Goal: Task Accomplishment & Management: Complete application form

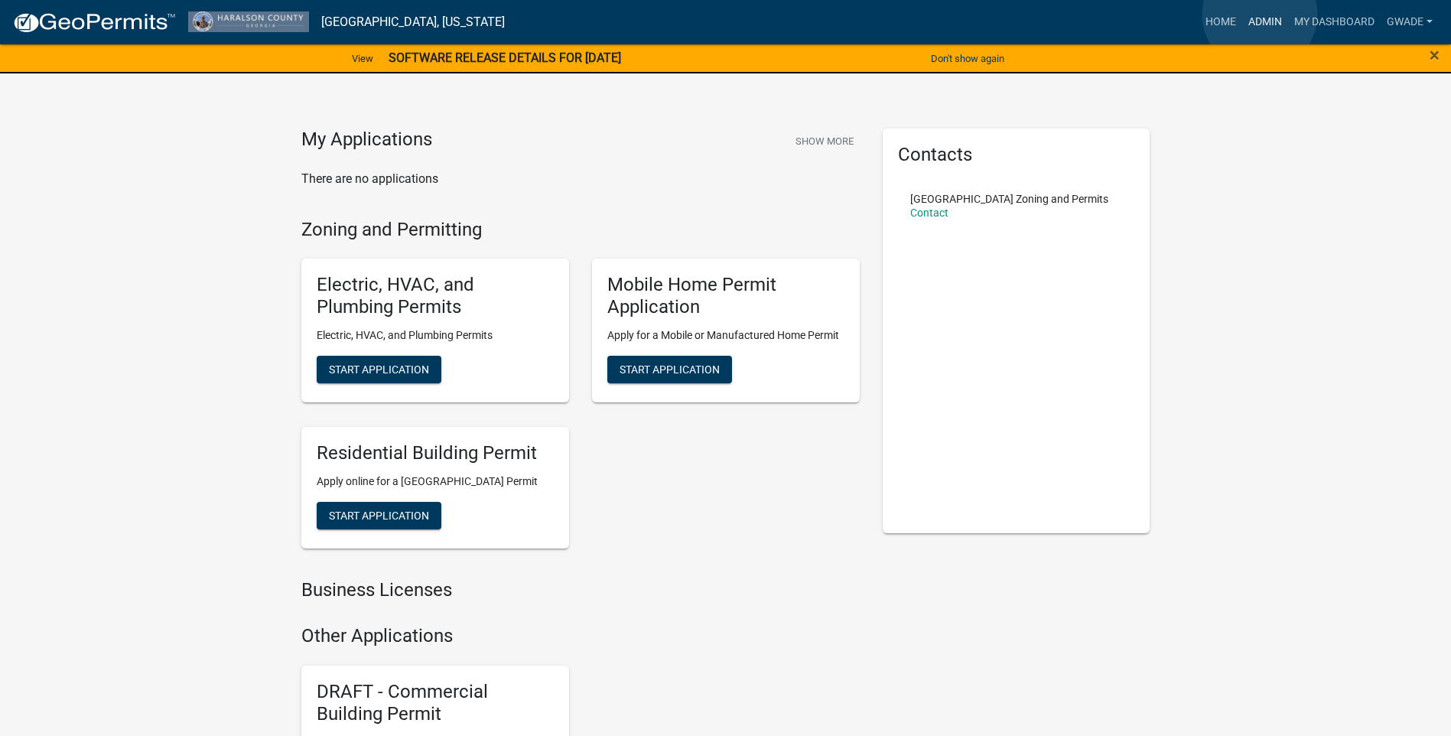
click at [1260, 15] on link "Admin" at bounding box center [1265, 22] width 46 height 29
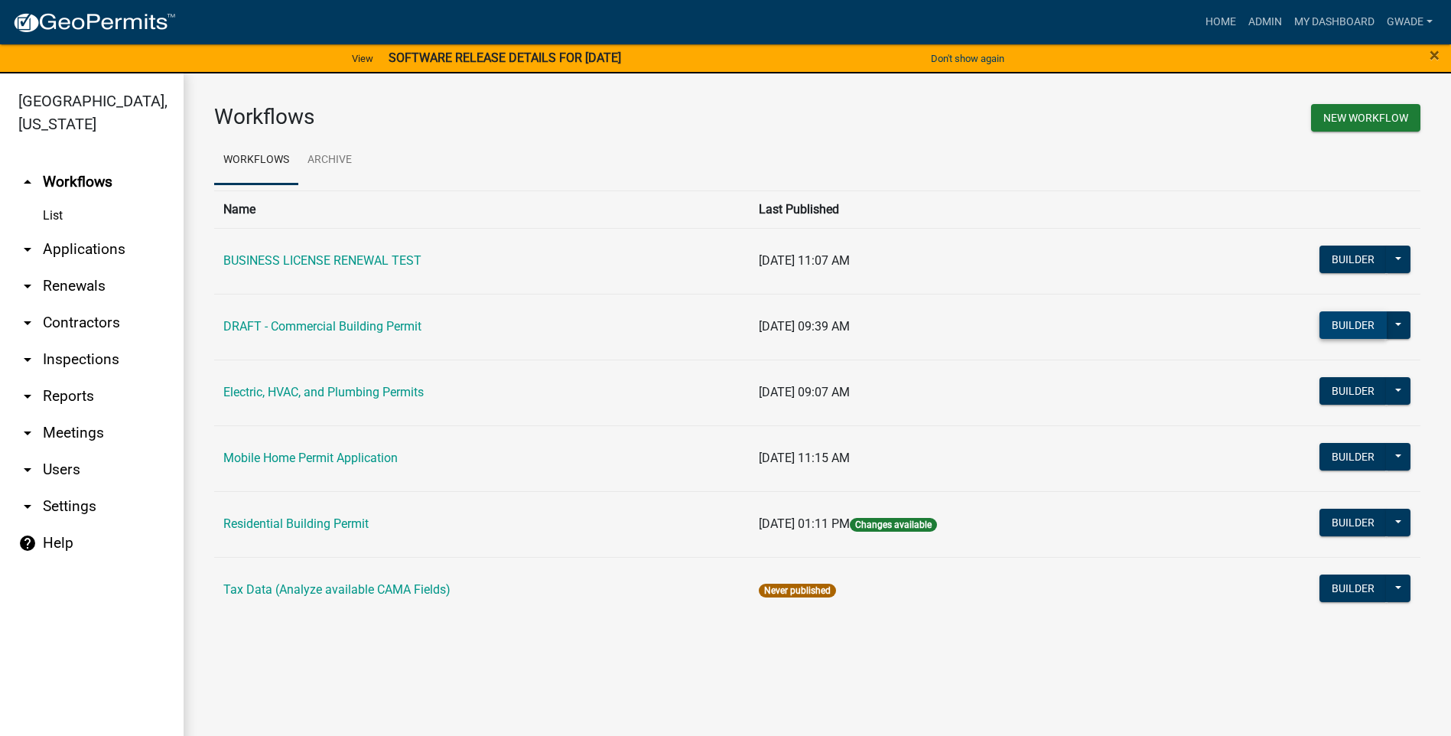
click at [1346, 324] on button "Builder" at bounding box center [1353, 325] width 67 height 28
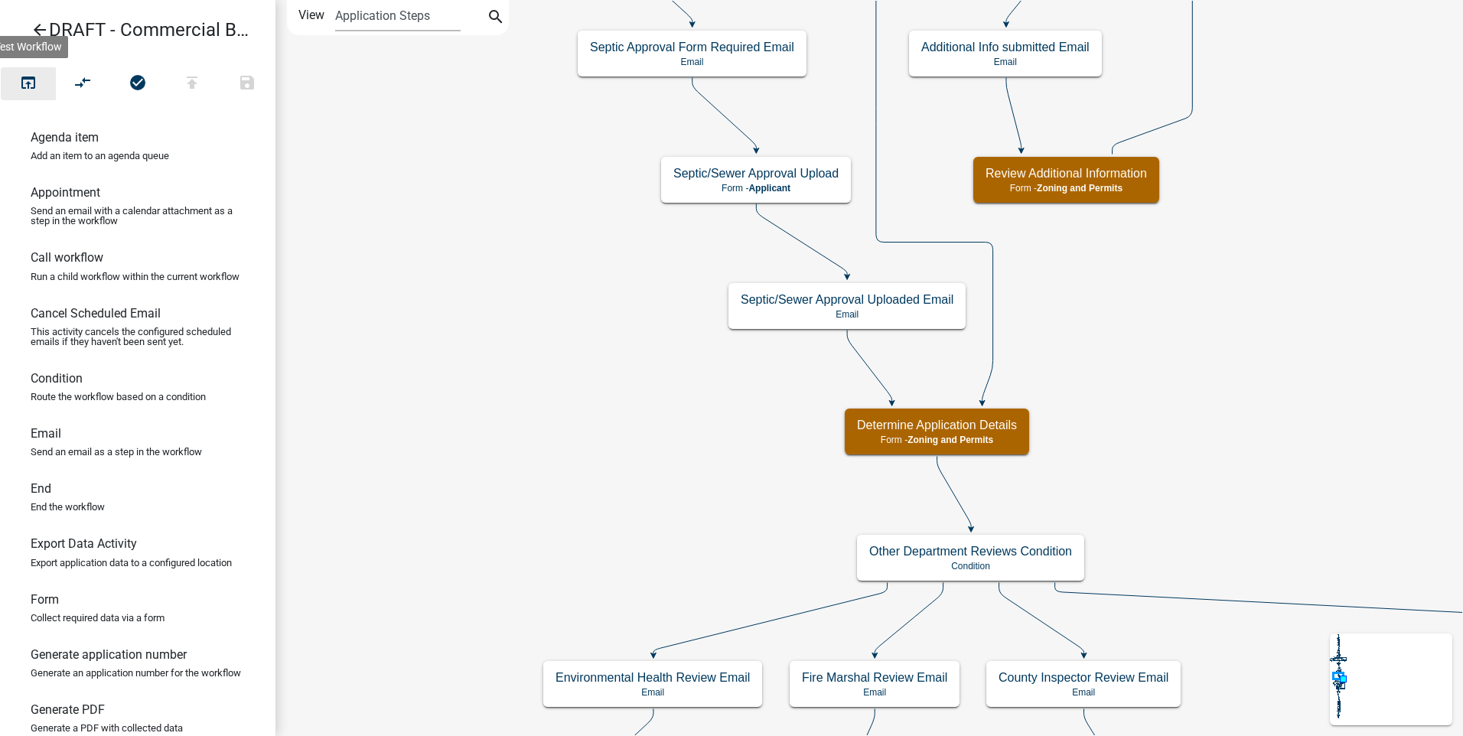
click at [31, 76] on icon "open_in_browser" at bounding box center [28, 83] width 18 height 21
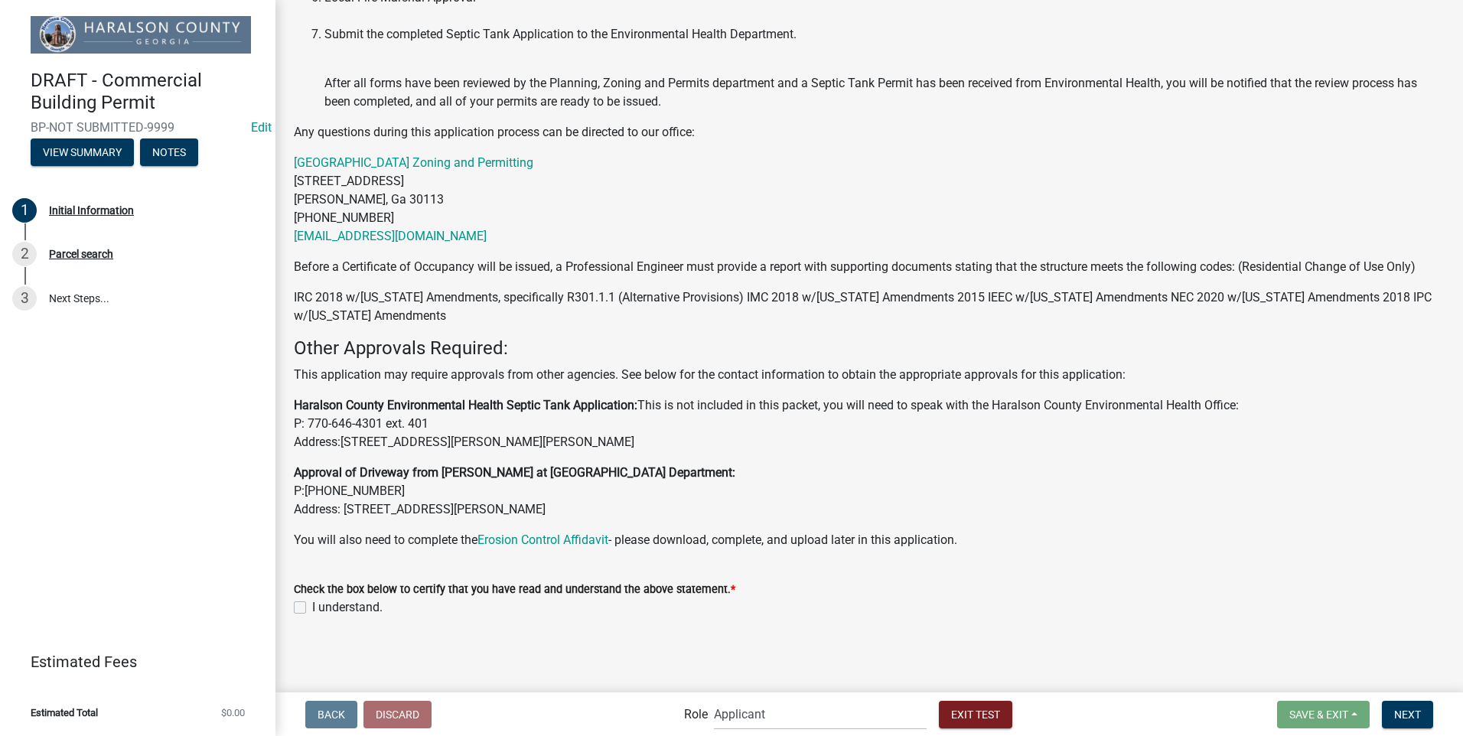
scroll to position [501, 0]
click at [312, 608] on label "I understand." at bounding box center [347, 607] width 70 height 18
click at [312, 608] on input "I understand." at bounding box center [317, 603] width 10 height 10
checkbox input "true"
click at [1396, 710] on span "Next" at bounding box center [1407, 714] width 27 height 12
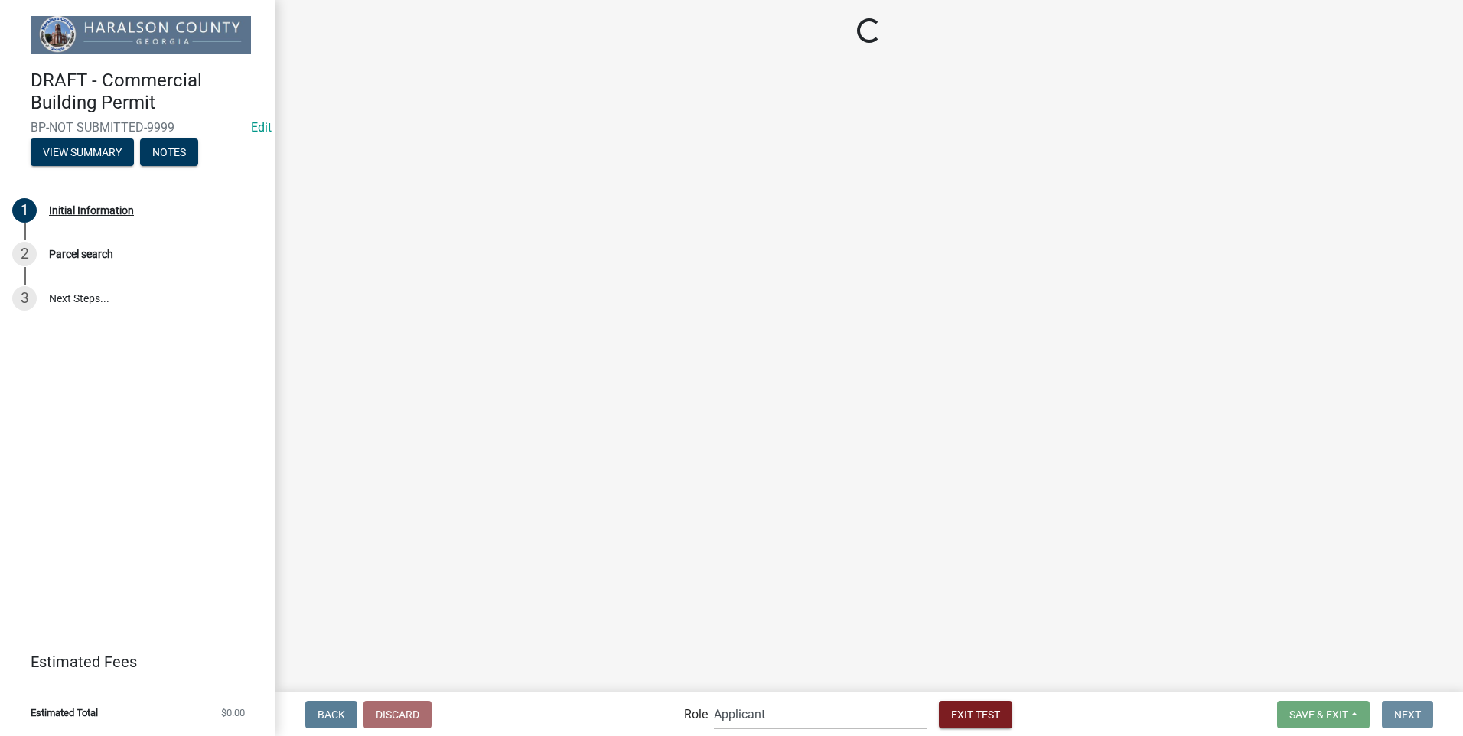
scroll to position [0, 0]
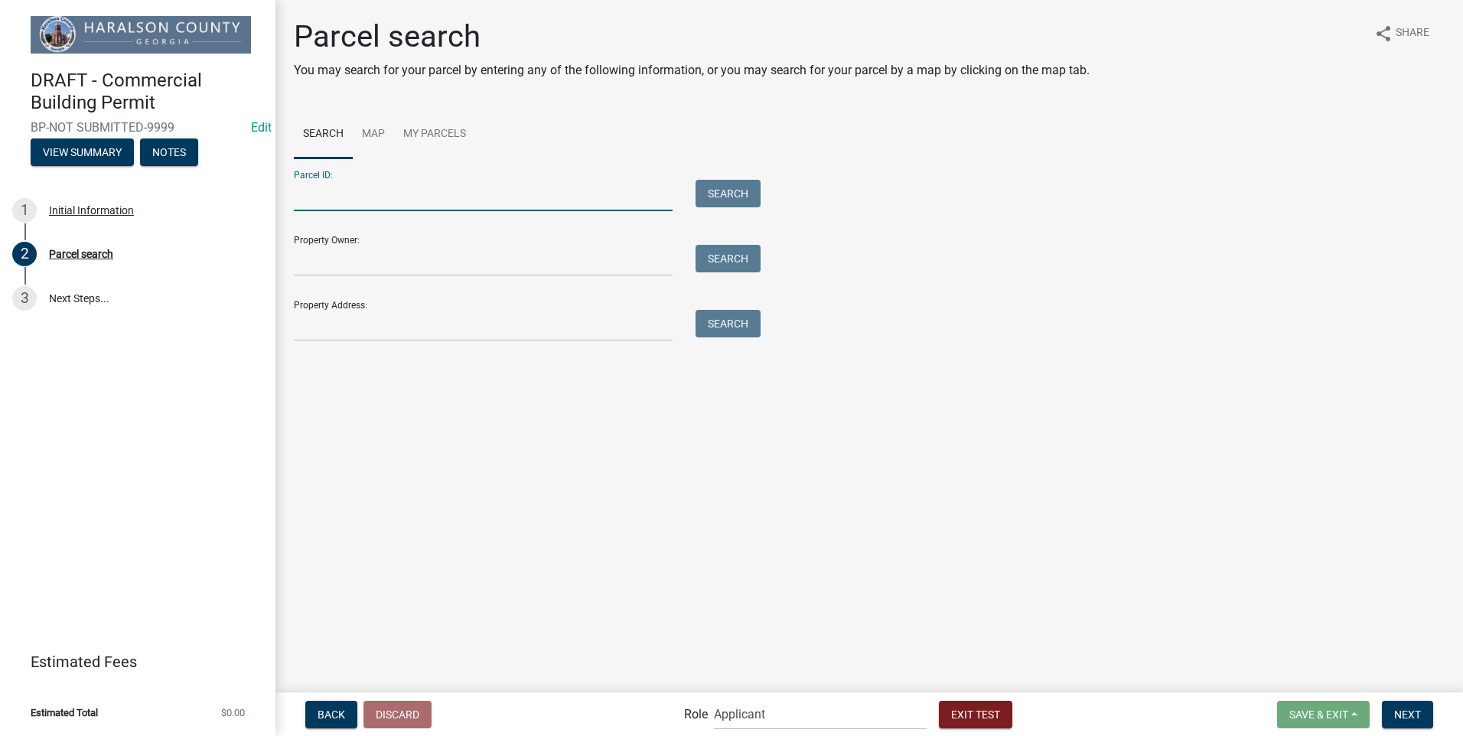
click at [378, 193] on input "Parcel ID:" at bounding box center [483, 195] width 379 height 31
type input "0104 0064"
click at [708, 197] on button "Search" at bounding box center [727, 194] width 65 height 28
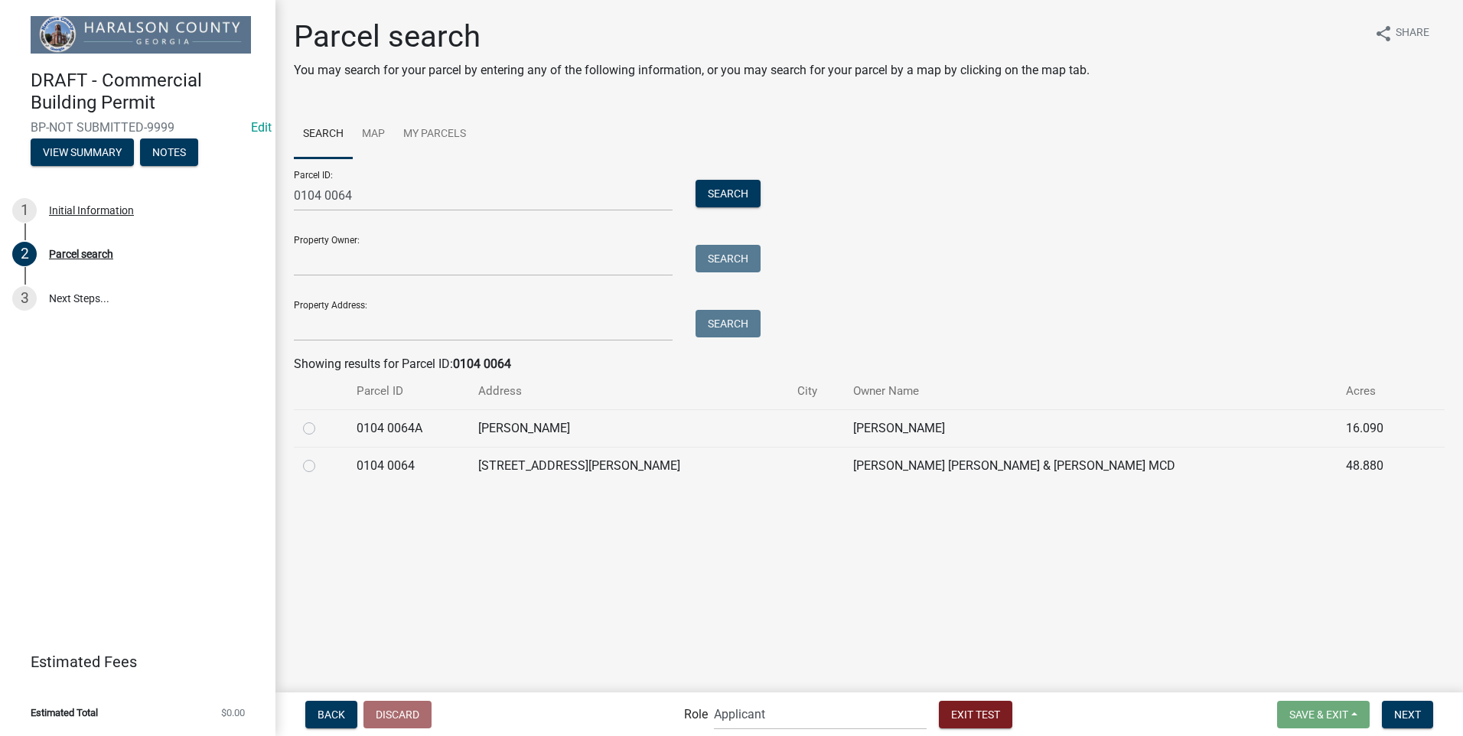
click at [907, 428] on td "[PERSON_NAME]" at bounding box center [1090, 427] width 493 height 37
click at [321, 419] on label at bounding box center [321, 419] width 0 height 0
click at [321, 428] on 0064A "radio" at bounding box center [326, 424] width 10 height 10
radio 0064A "true"
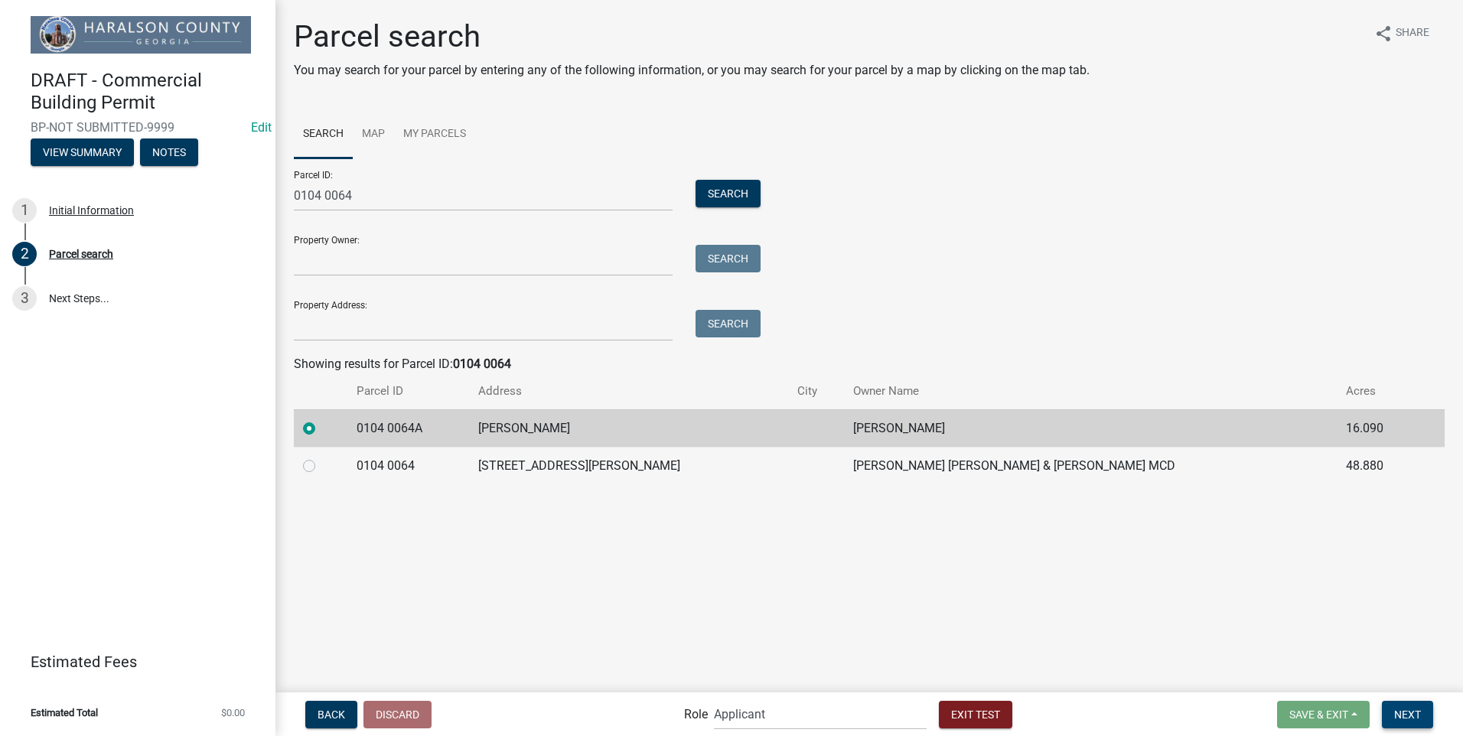
click at [1417, 715] on span "Next" at bounding box center [1407, 714] width 27 height 12
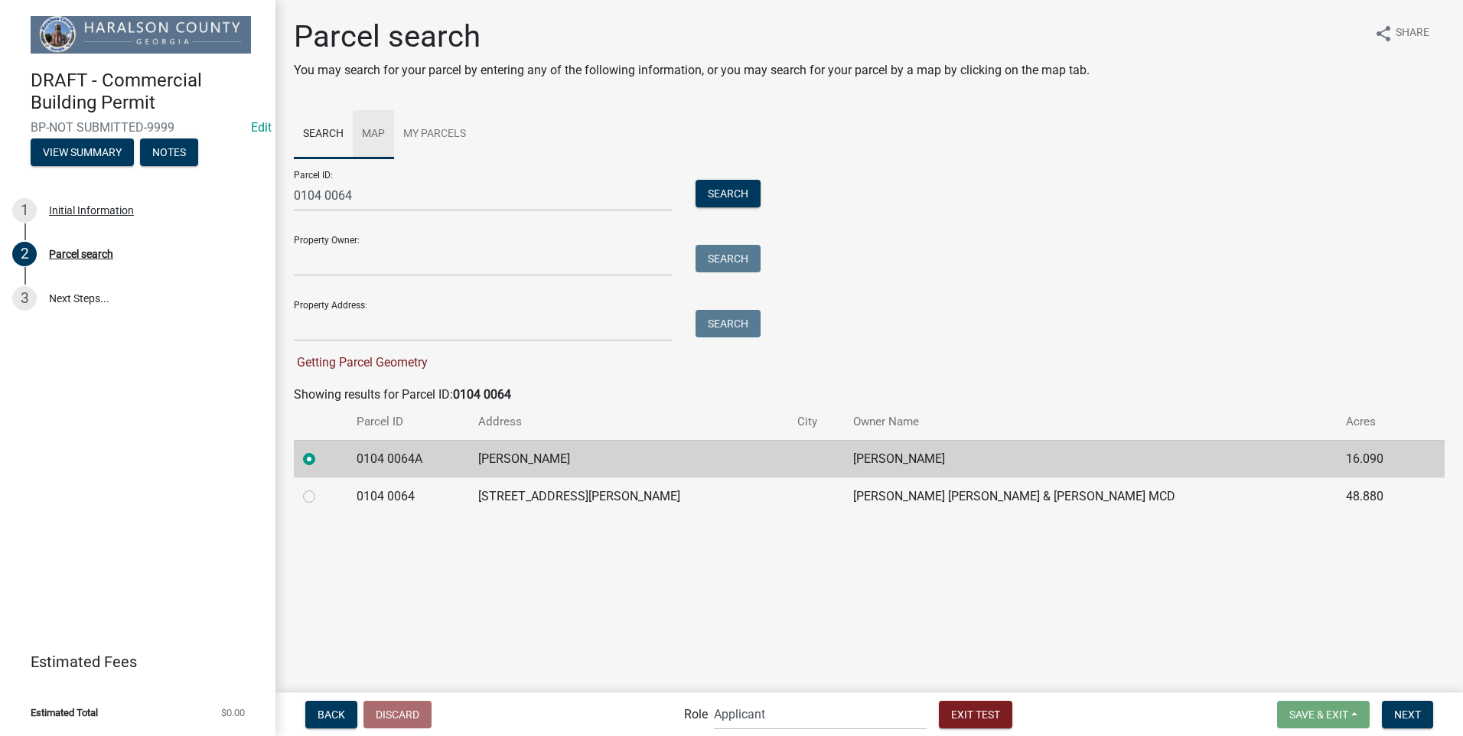
click at [381, 129] on link "Map" at bounding box center [373, 134] width 41 height 49
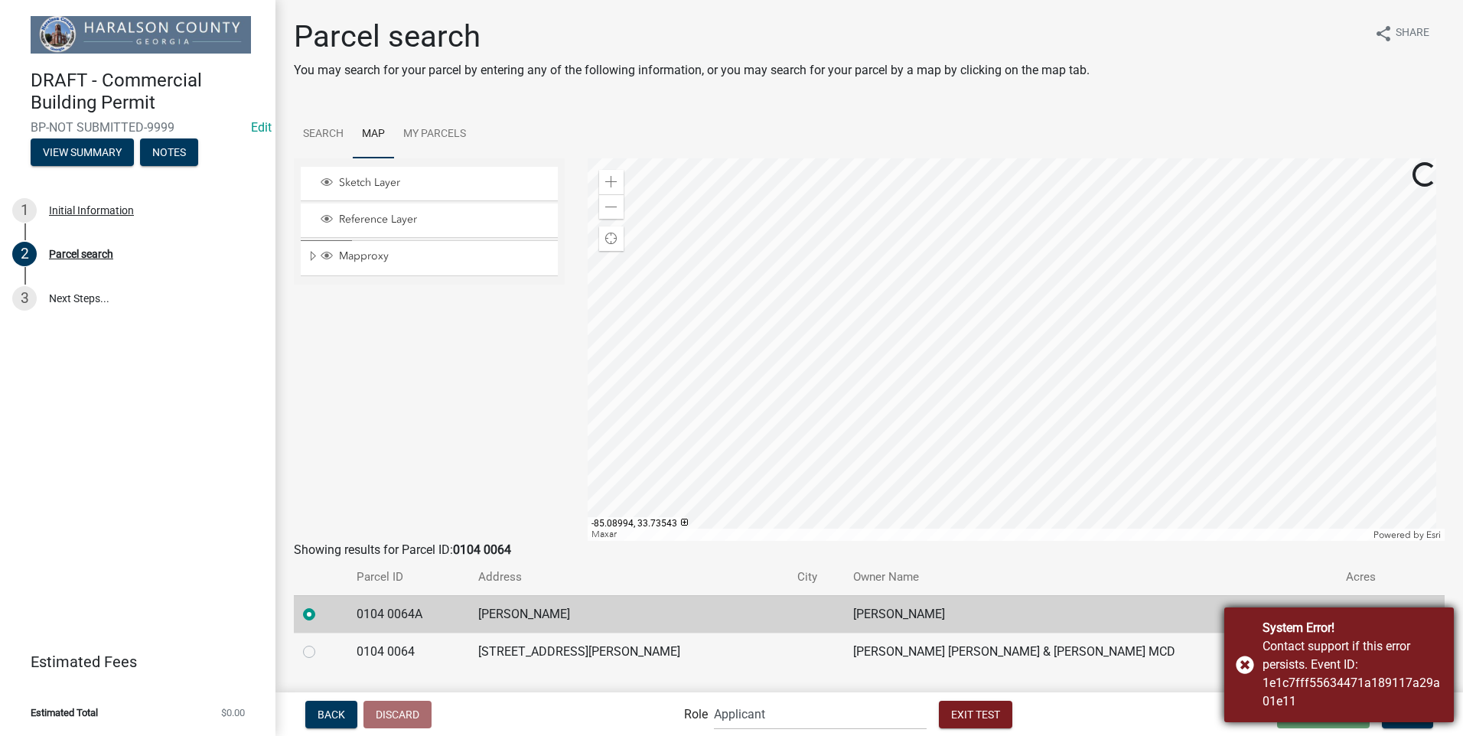
click at [1252, 666] on div "System Error! Contact support if this error persists. Event ID: 1e1c7fff5563447…" at bounding box center [1339, 664] width 230 height 115
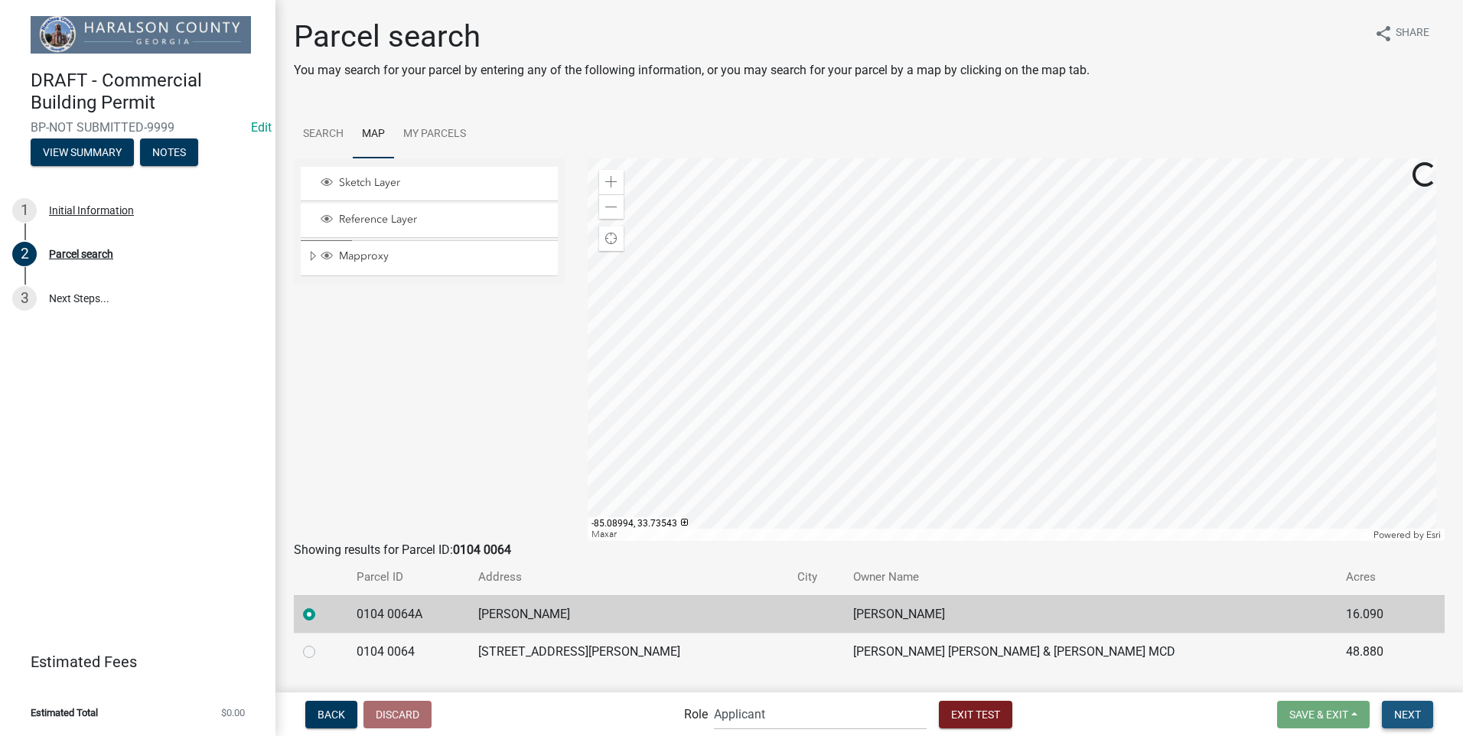
click at [1407, 707] on button "Next" at bounding box center [1407, 715] width 51 height 28
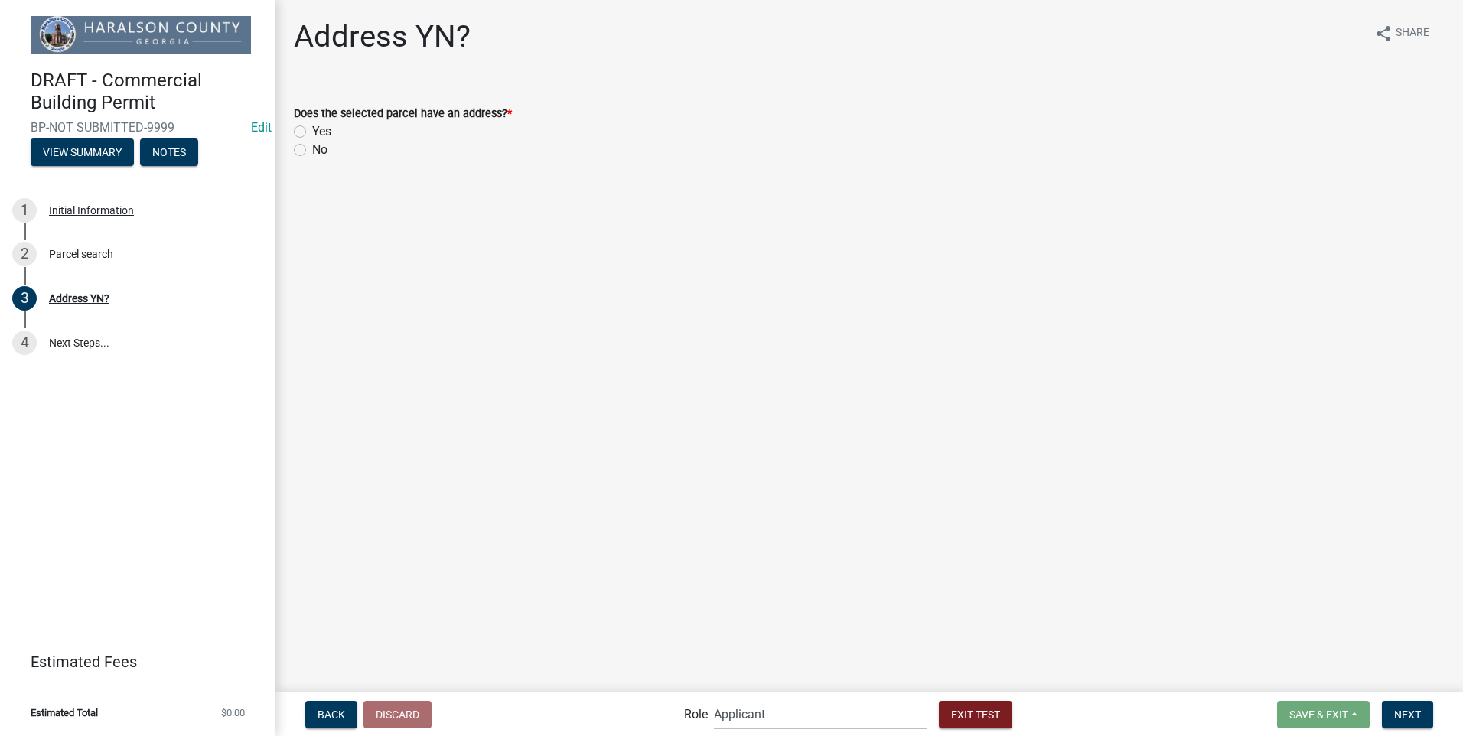
click at [312, 127] on label "Yes" at bounding box center [321, 131] width 19 height 18
click at [312, 127] on input "Yes" at bounding box center [317, 127] width 10 height 10
radio input "true"
click at [1429, 711] on button "Next" at bounding box center [1407, 715] width 51 height 28
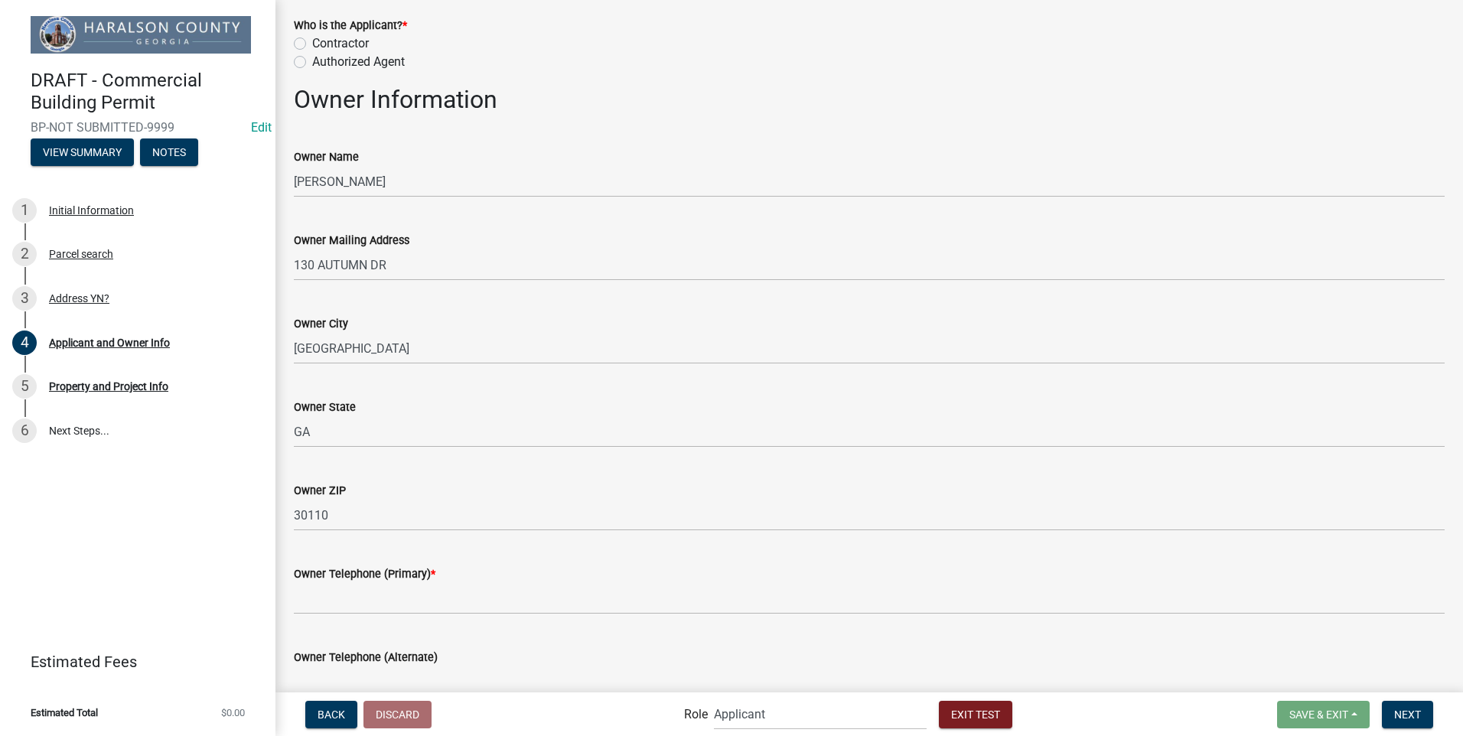
scroll to position [97, 0]
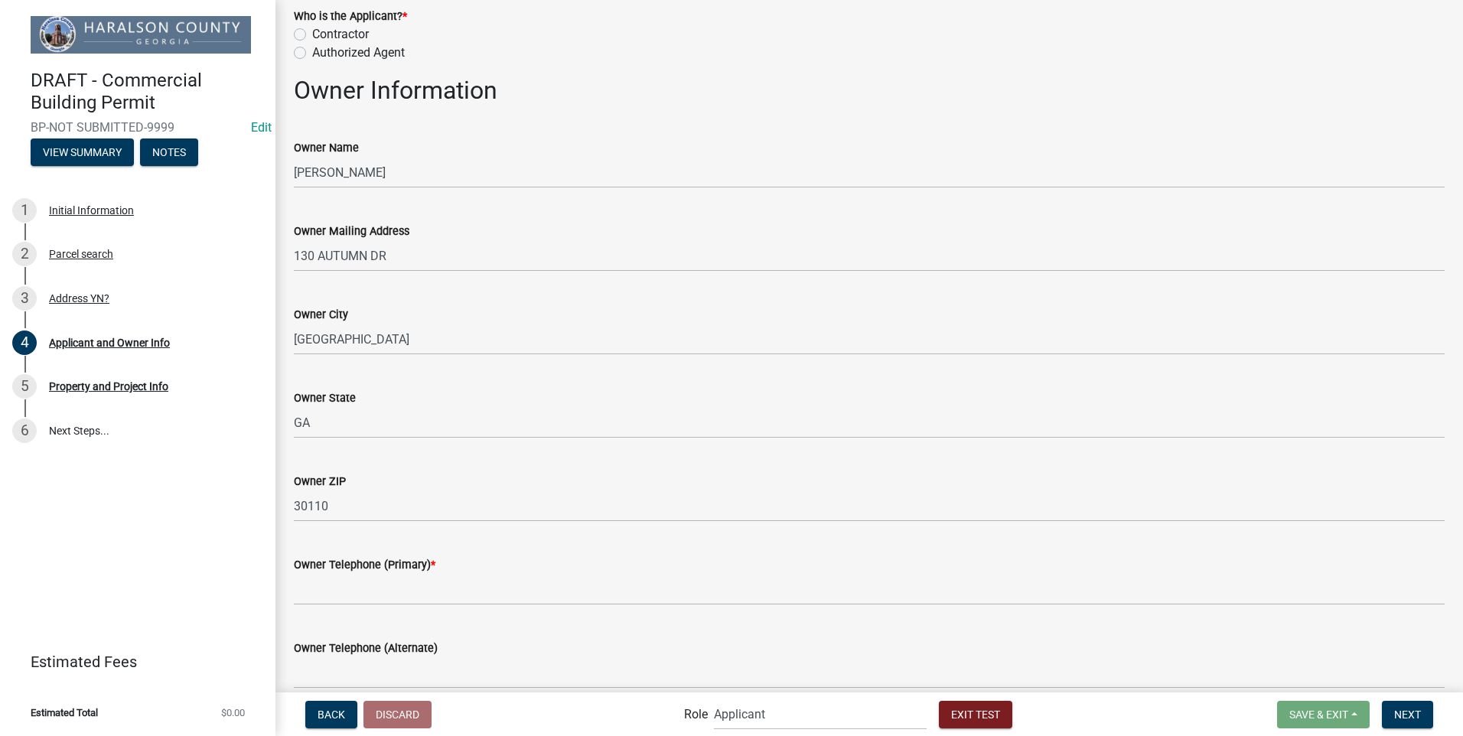
click at [312, 37] on label "Contractor" at bounding box center [340, 34] width 57 height 18
click at [312, 35] on input "Contractor" at bounding box center [317, 30] width 10 height 10
radio input "true"
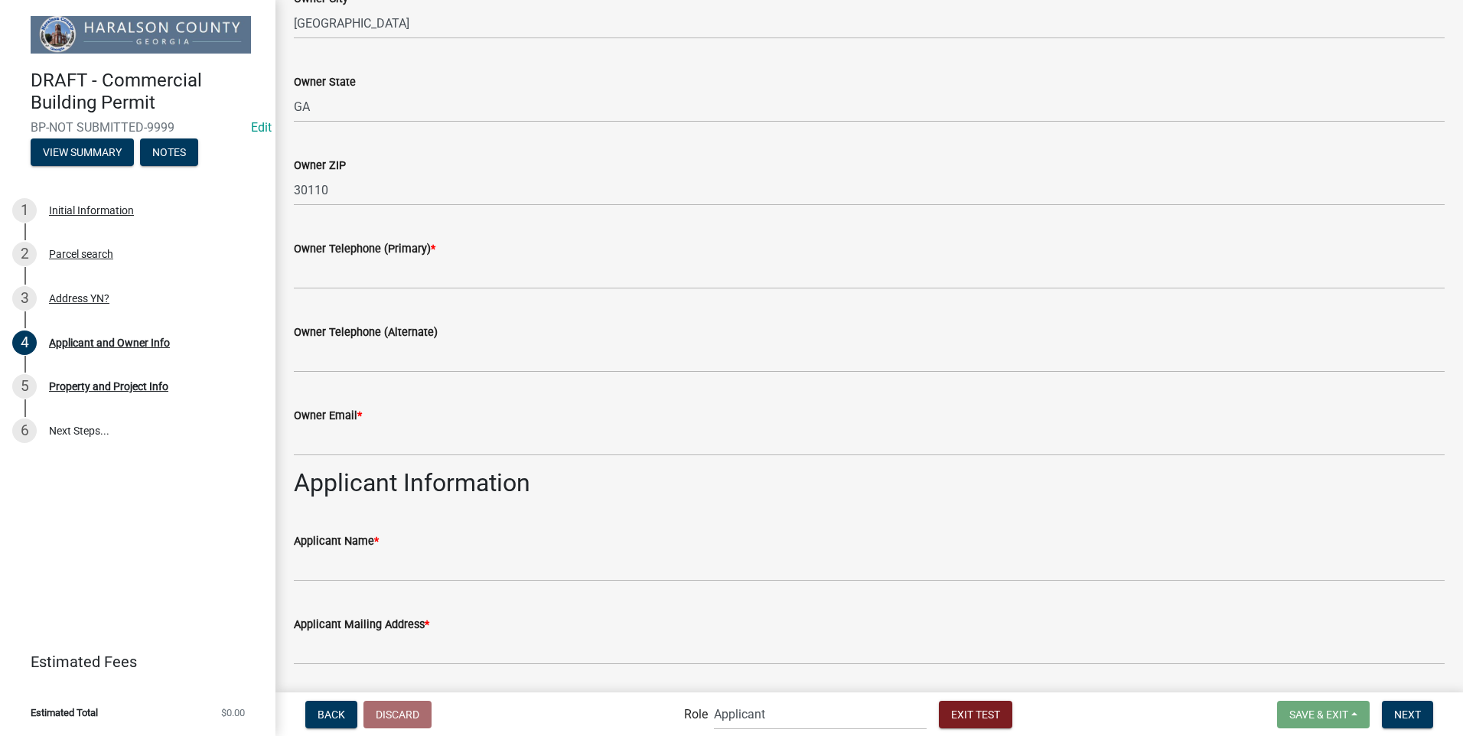
scroll to position [415, 0]
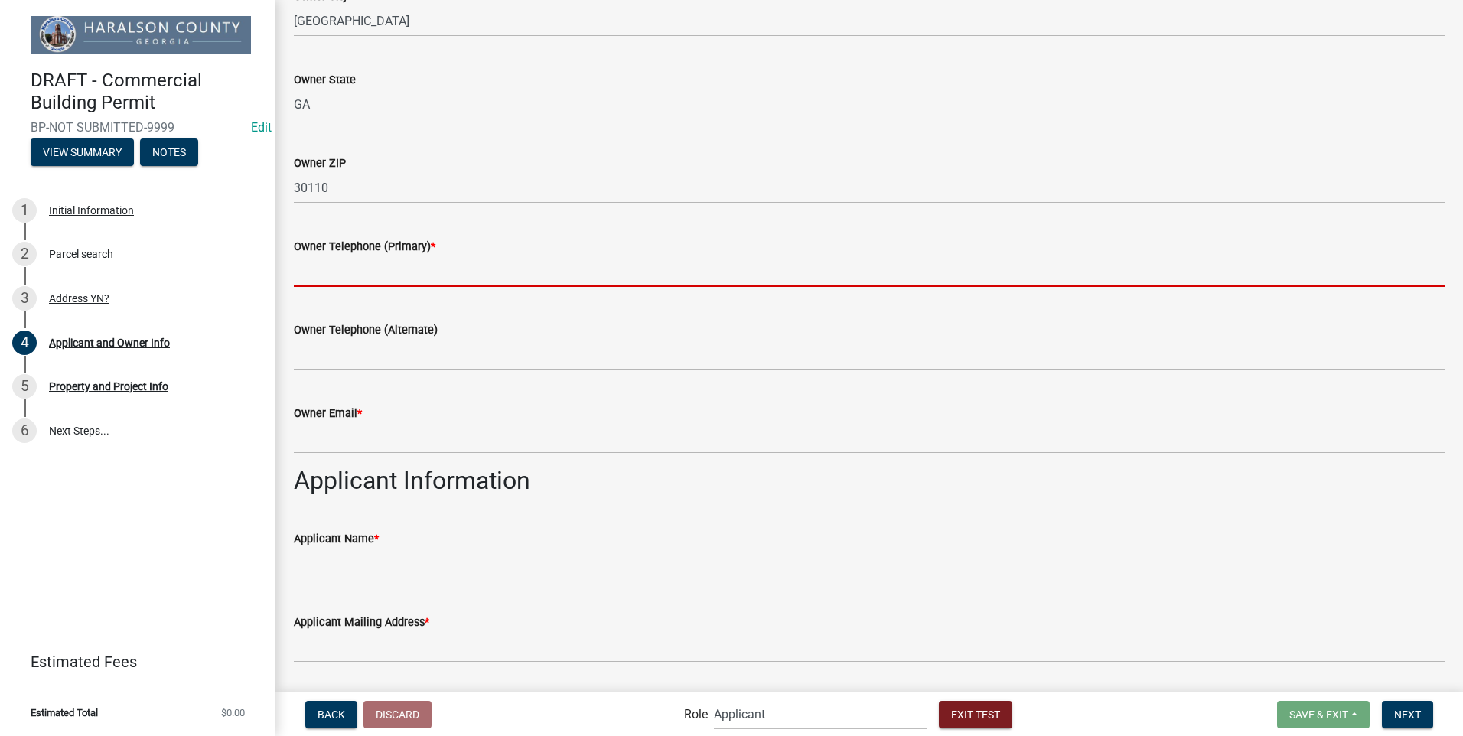
click at [432, 267] on input "Owner Telephone (Primary) *" at bounding box center [869, 271] width 1151 height 31
type input "7706462033"
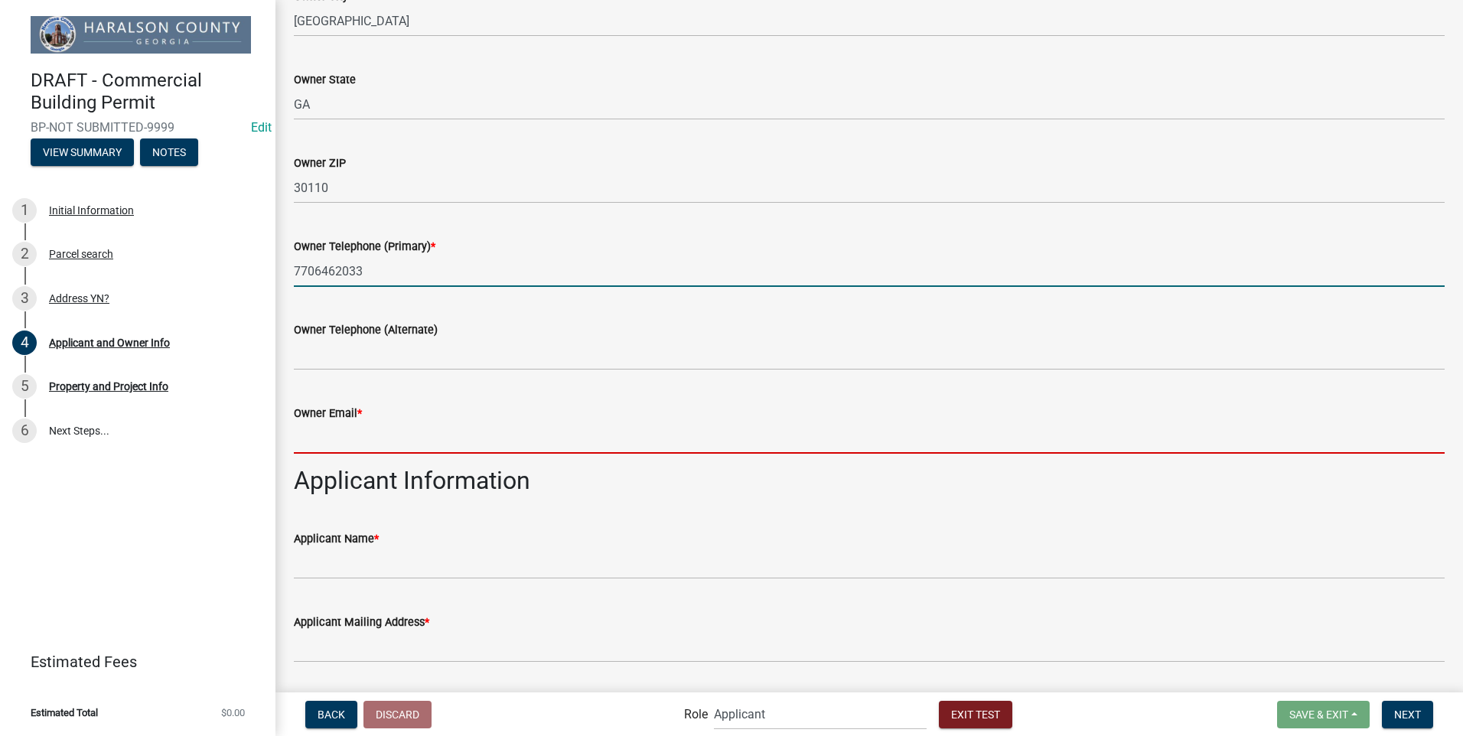
type input "[EMAIL_ADDRESS][DOMAIN_NAME]"
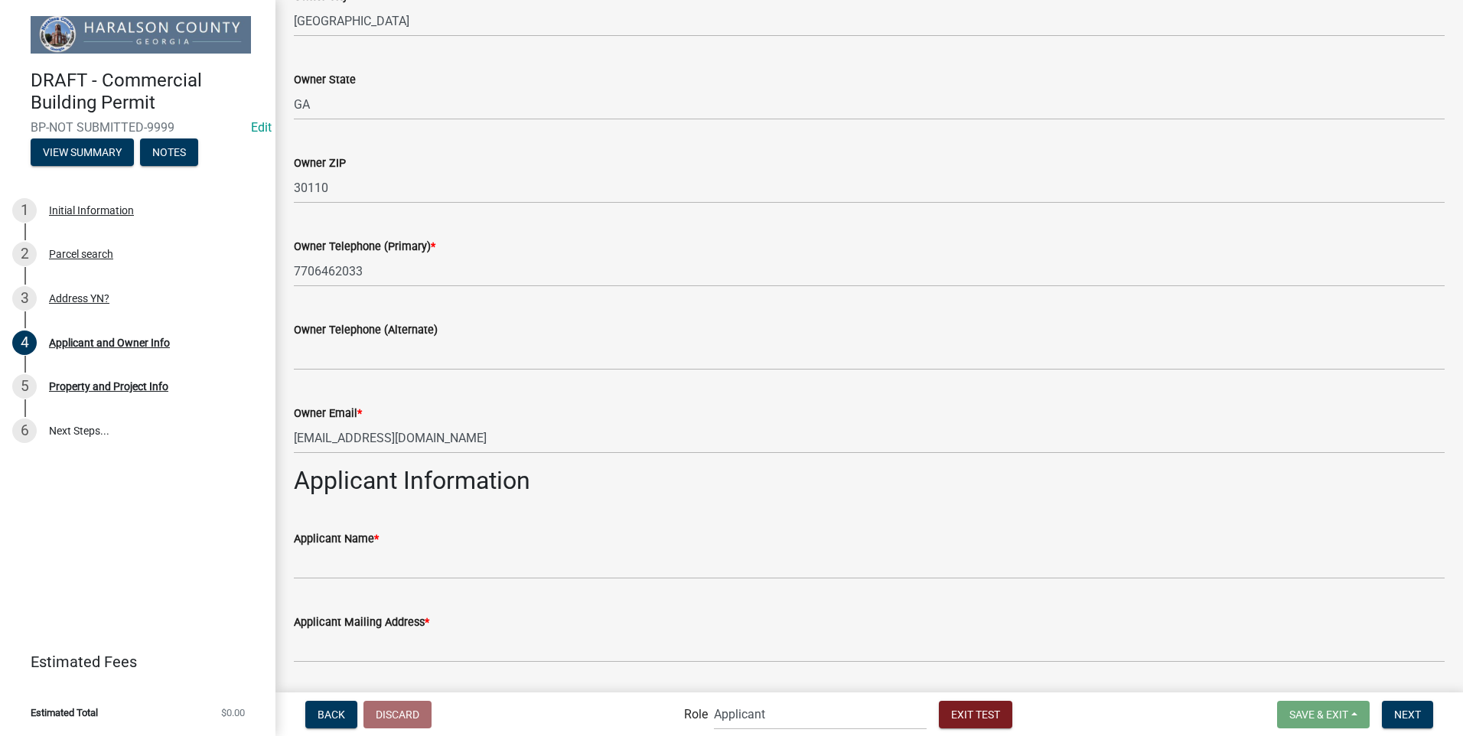
click at [381, 545] on div "Applicant Name *" at bounding box center [869, 538] width 1151 height 18
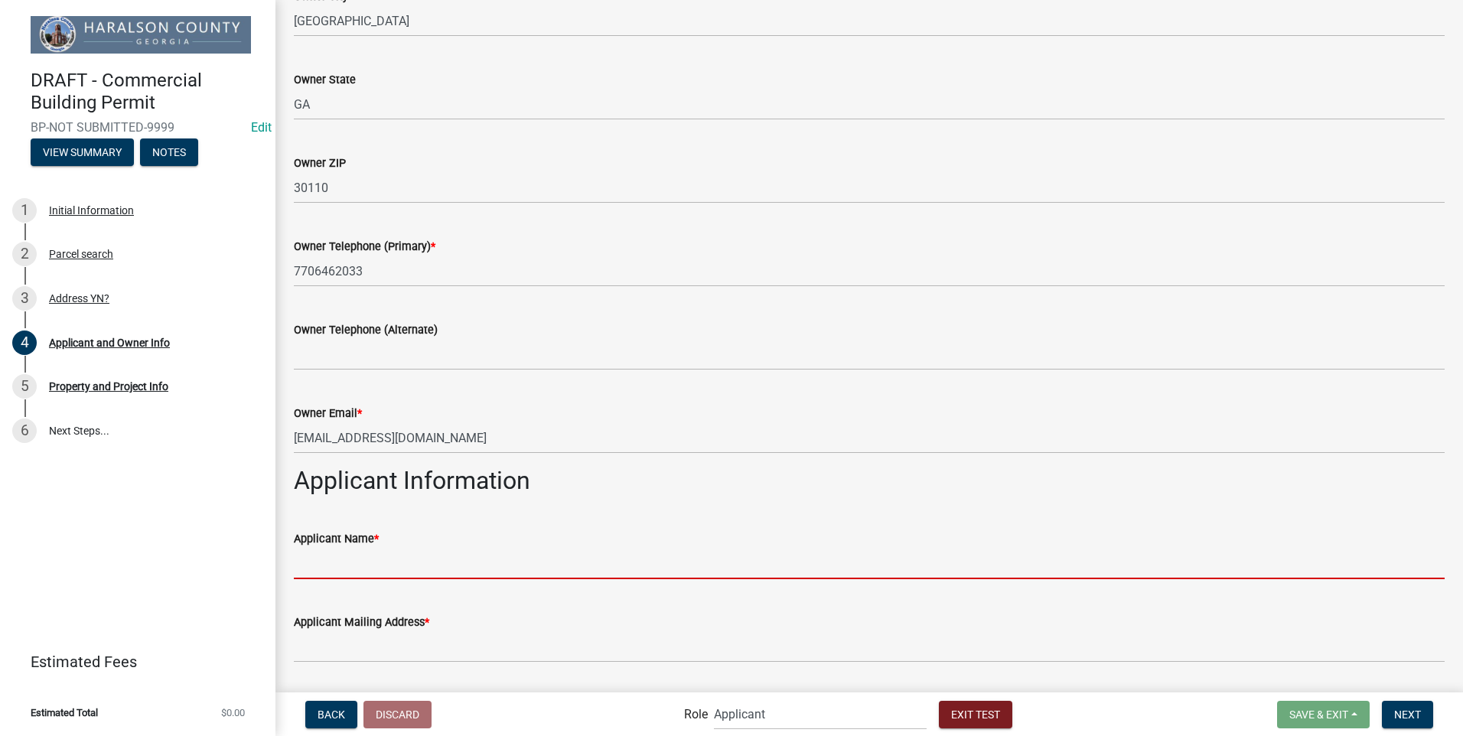
click at [348, 570] on input "Applicant Name *" at bounding box center [869, 563] width 1151 height 31
type input "[PERSON_NAME] [PERSON_NAME]"
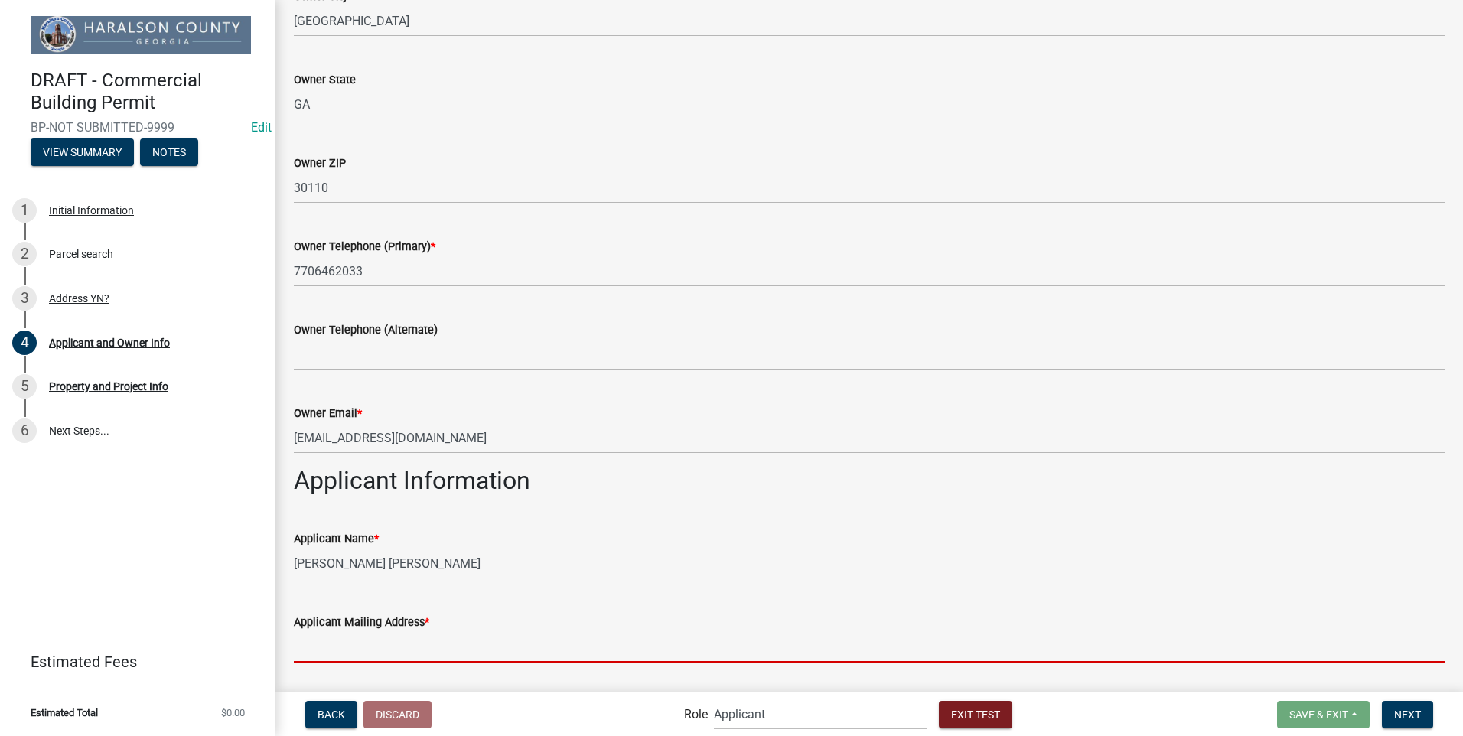
click at [425, 644] on input "Applicant Mailing Address *" at bounding box center [869, 646] width 1151 height 31
type input "[STREET_ADDRESS][PERSON_NAME]"
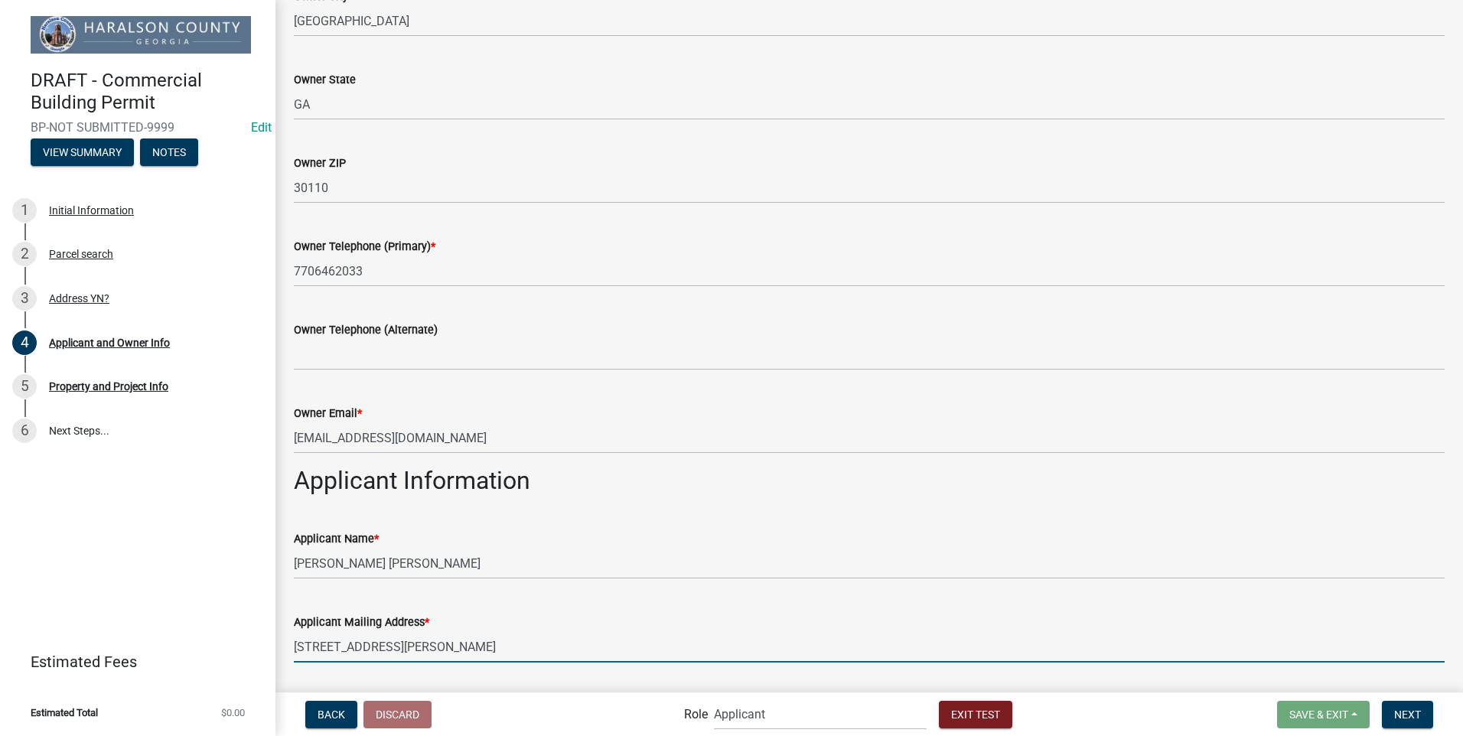
type input "[PERSON_NAME]"
type input "[US_STATE]"
type input "30113"
type input "7706462002"
type input "[EMAIL_ADDRESS][DOMAIN_NAME]"
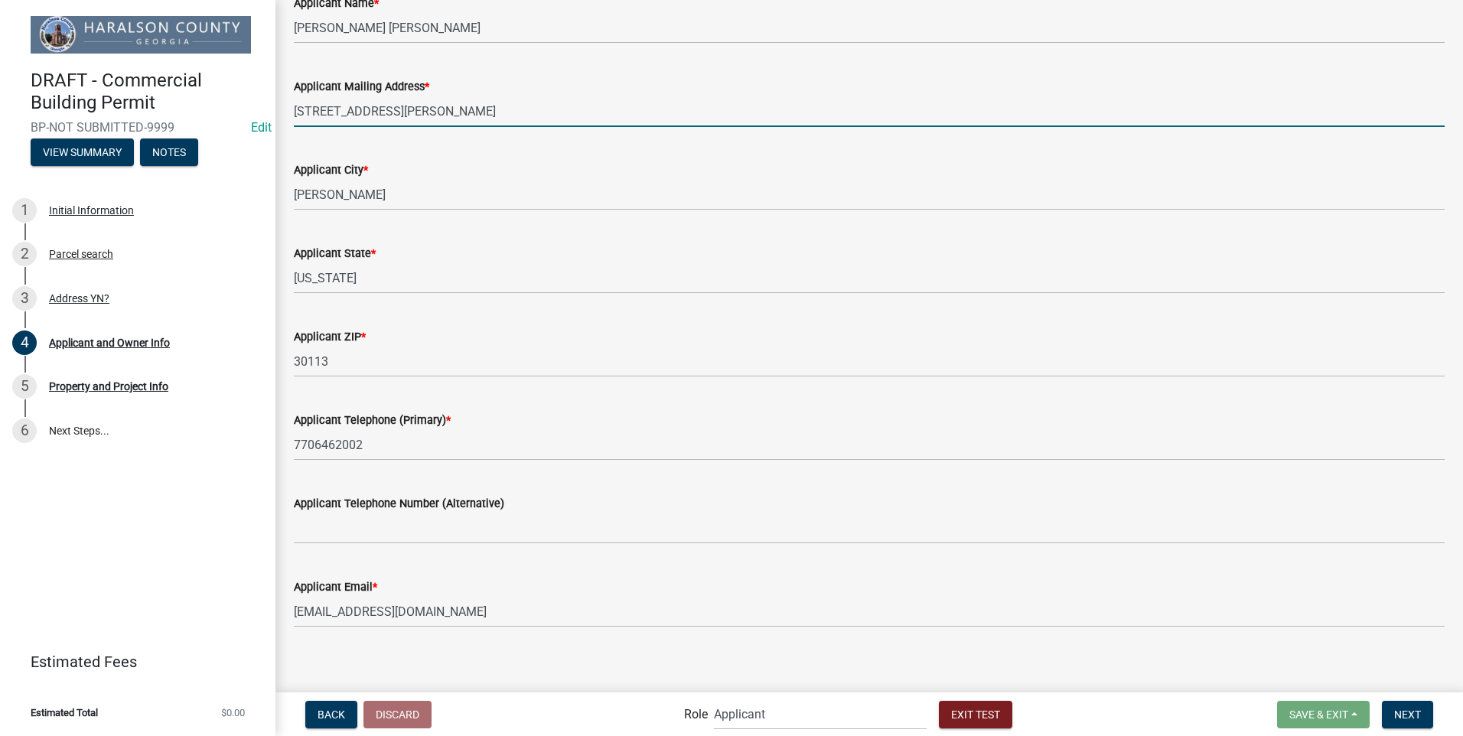
scroll to position [960, 0]
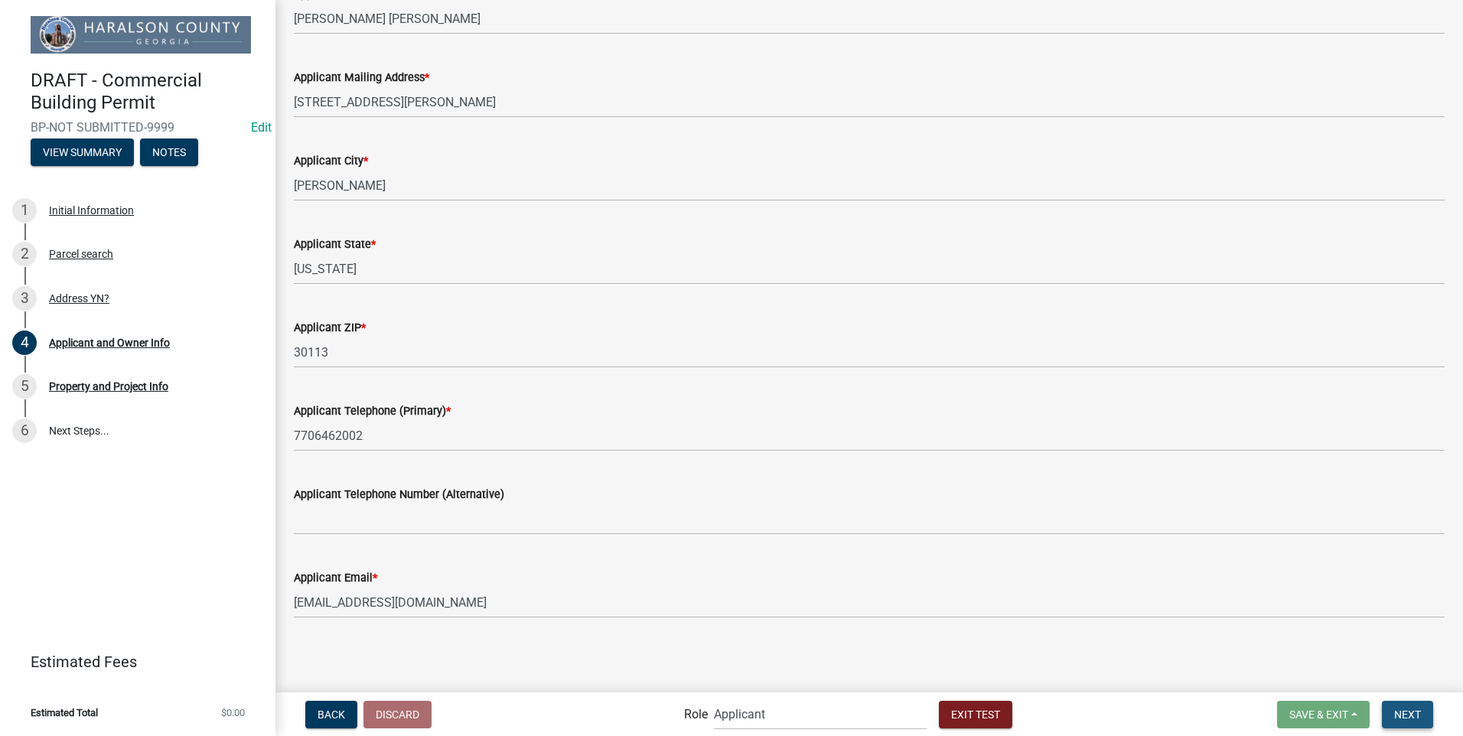
click at [1408, 715] on span "Next" at bounding box center [1407, 714] width 27 height 12
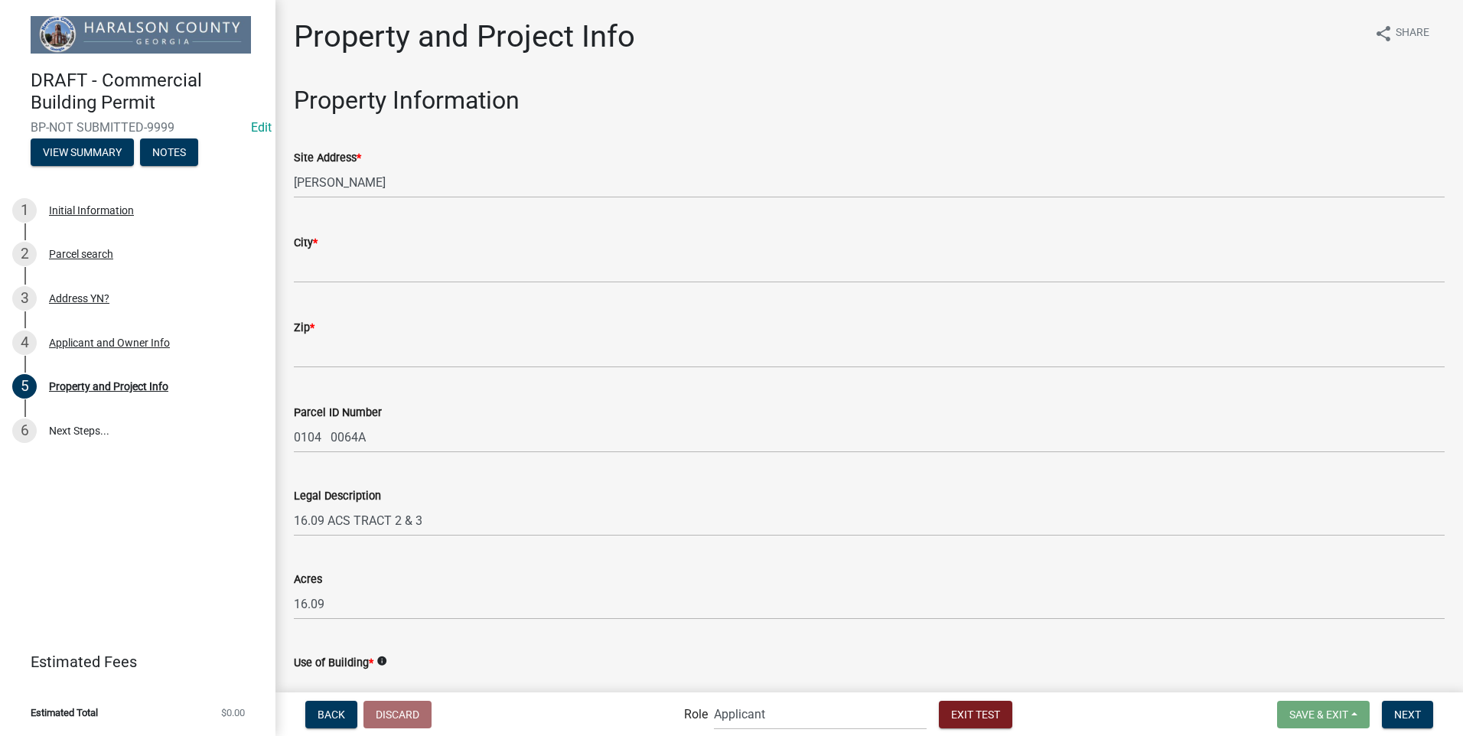
click at [291, 177] on div "Site Address * [PERSON_NAME]" at bounding box center [869, 162] width 1174 height 71
click at [293, 174] on div "Site Address * [PERSON_NAME]" at bounding box center [869, 162] width 1174 height 71
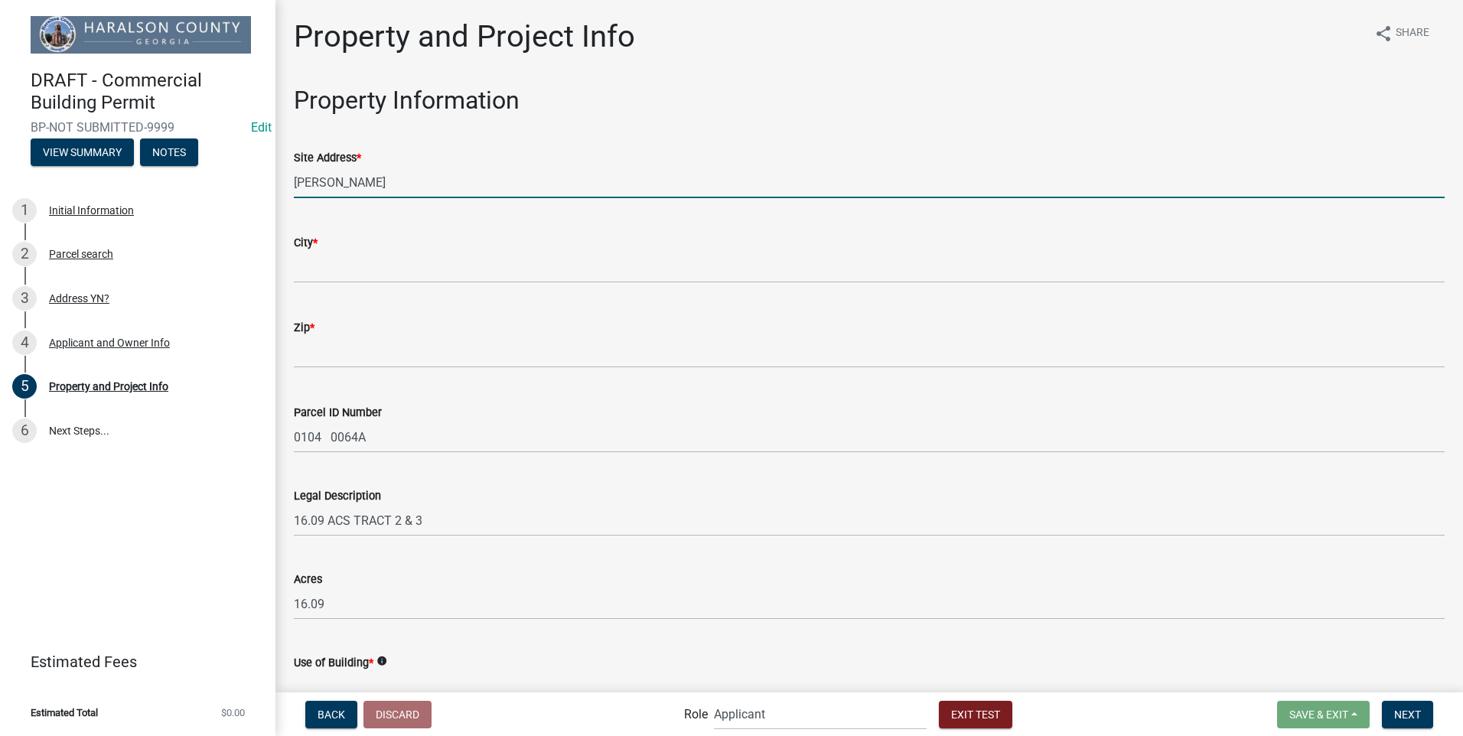
click at [377, 180] on input "[PERSON_NAME]" at bounding box center [869, 182] width 1151 height 31
type input "0 [PERSON_NAME]"
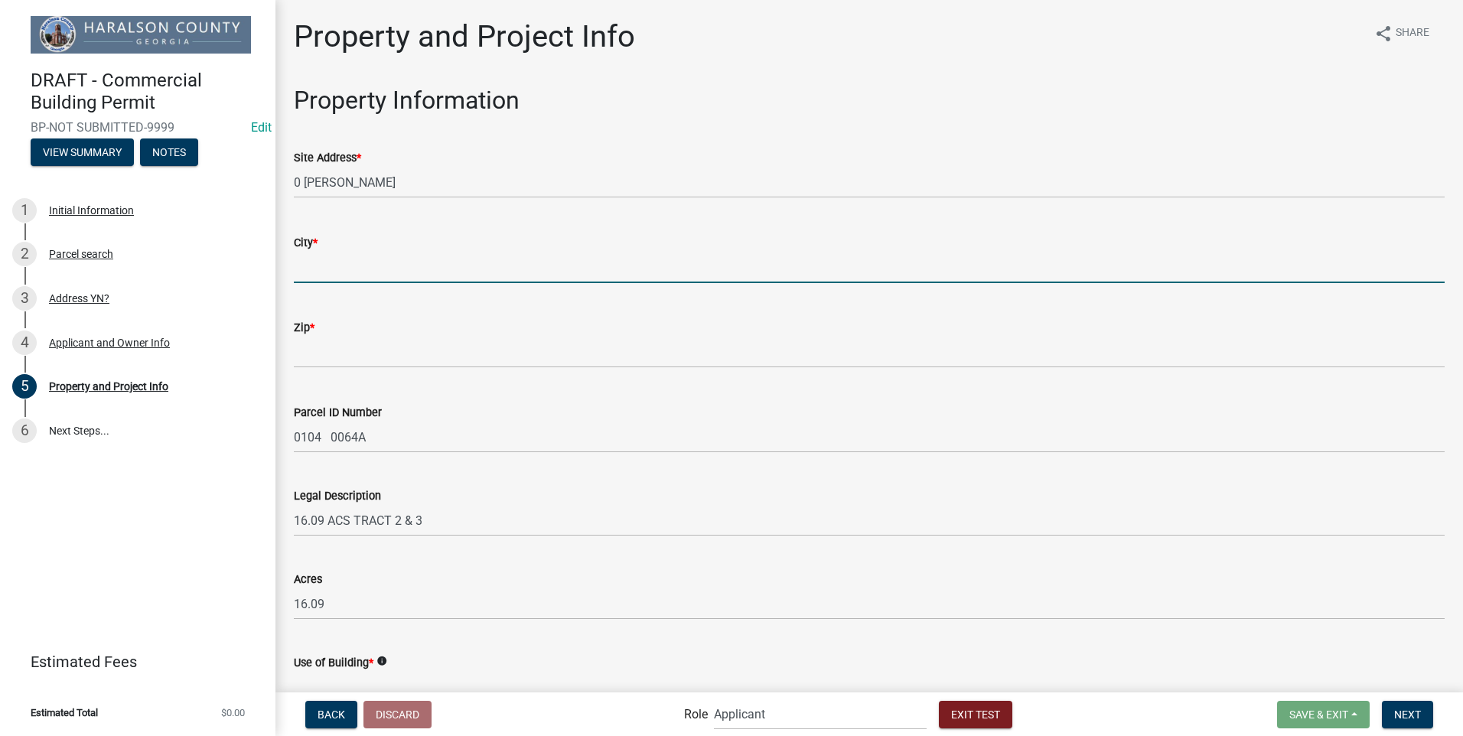
click at [391, 256] on input "City *" at bounding box center [869, 267] width 1151 height 31
type input "[PERSON_NAME]"
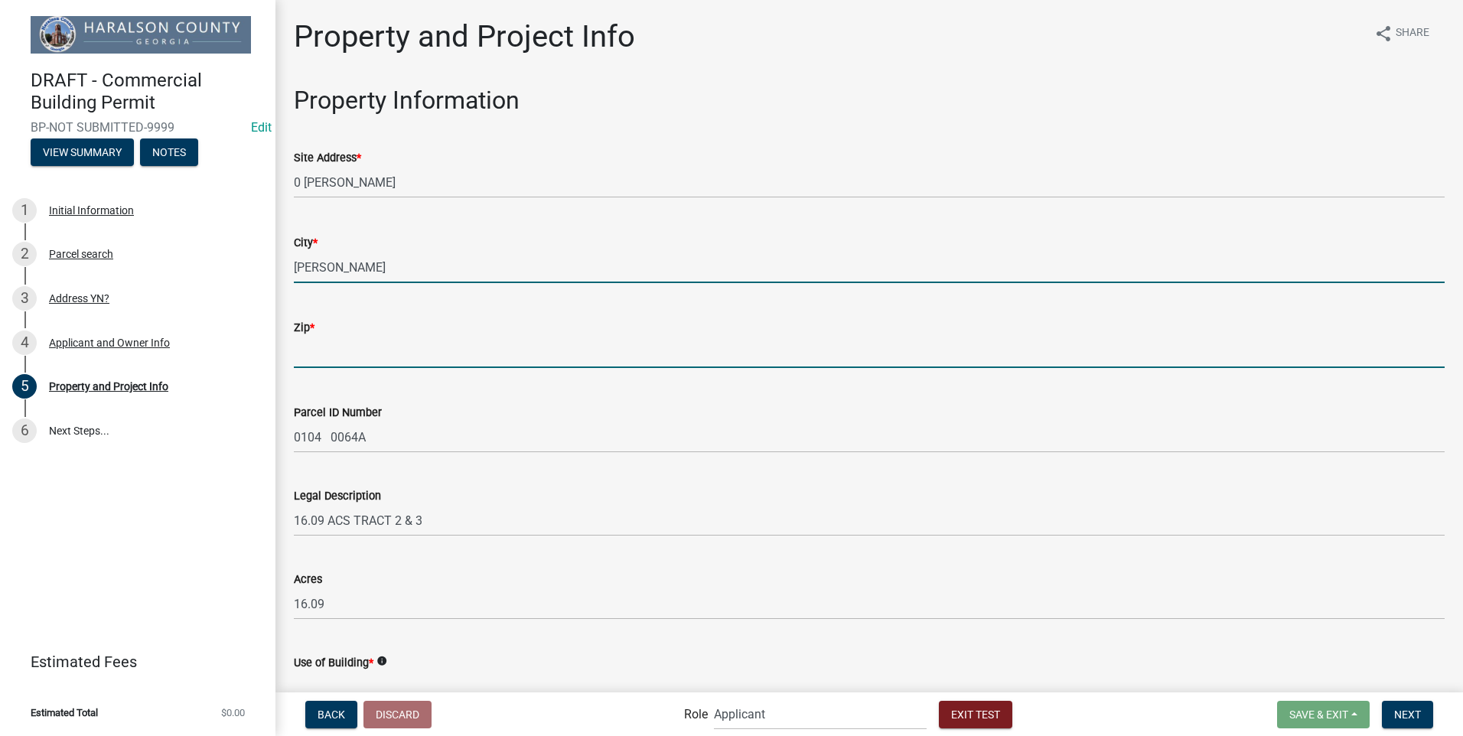
type input "30113"
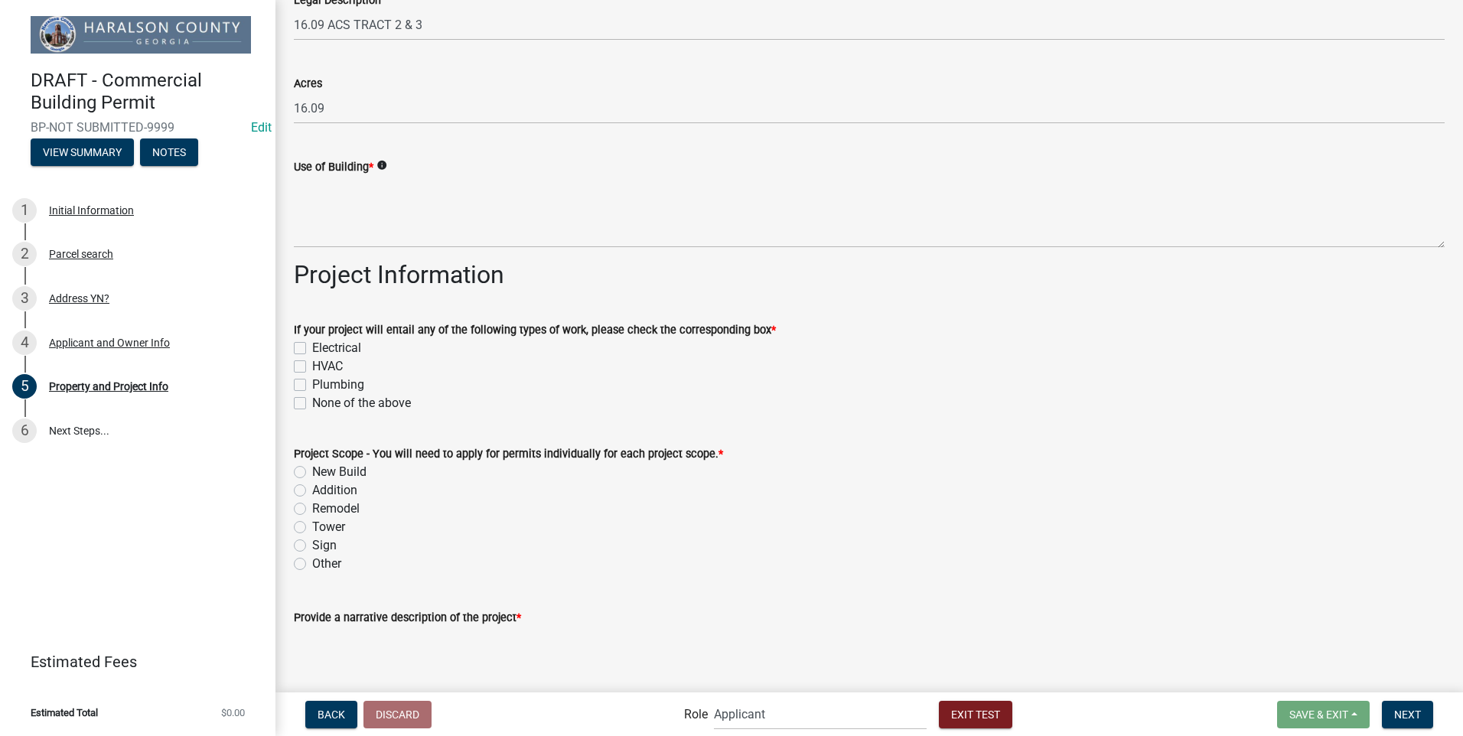
scroll to position [576, 0]
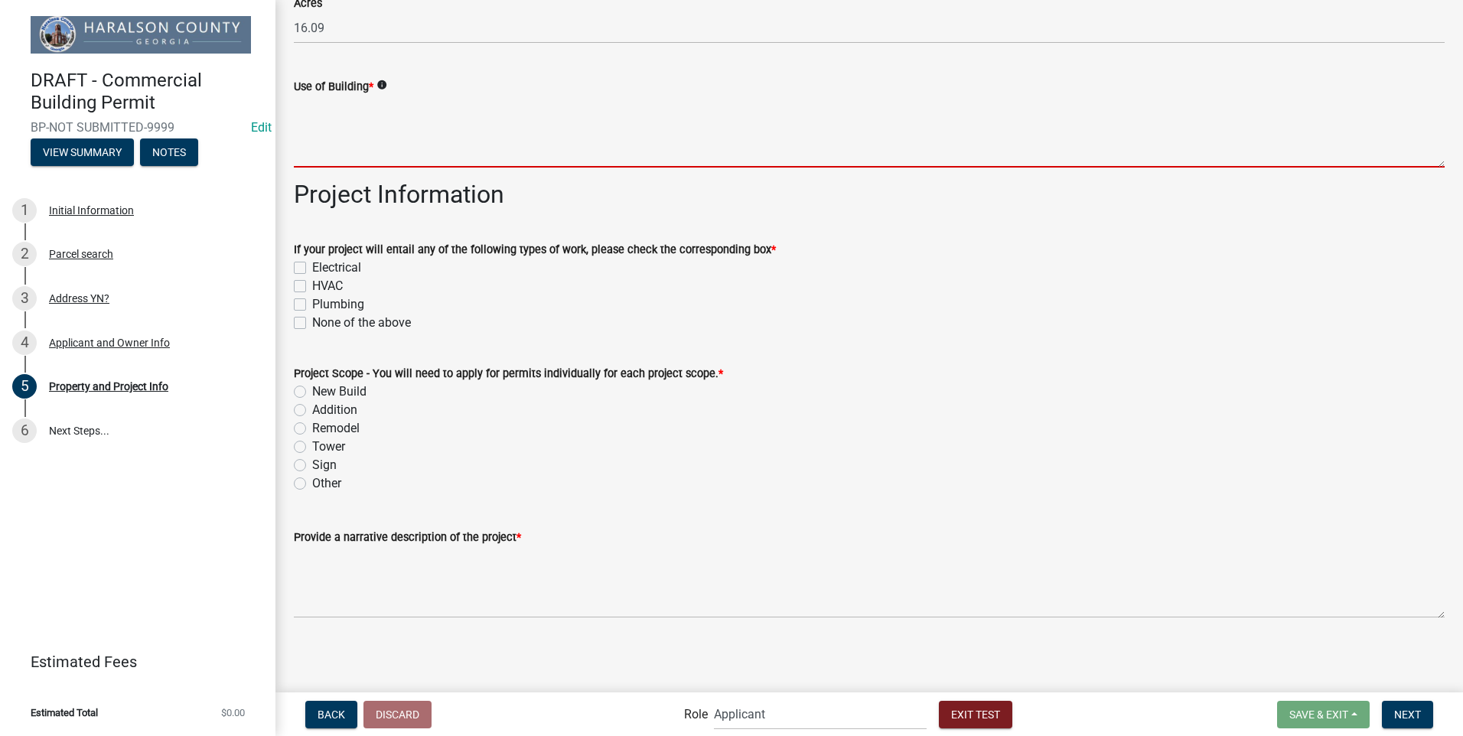
click at [335, 113] on textarea "Use of Building *" at bounding box center [869, 132] width 1151 height 72
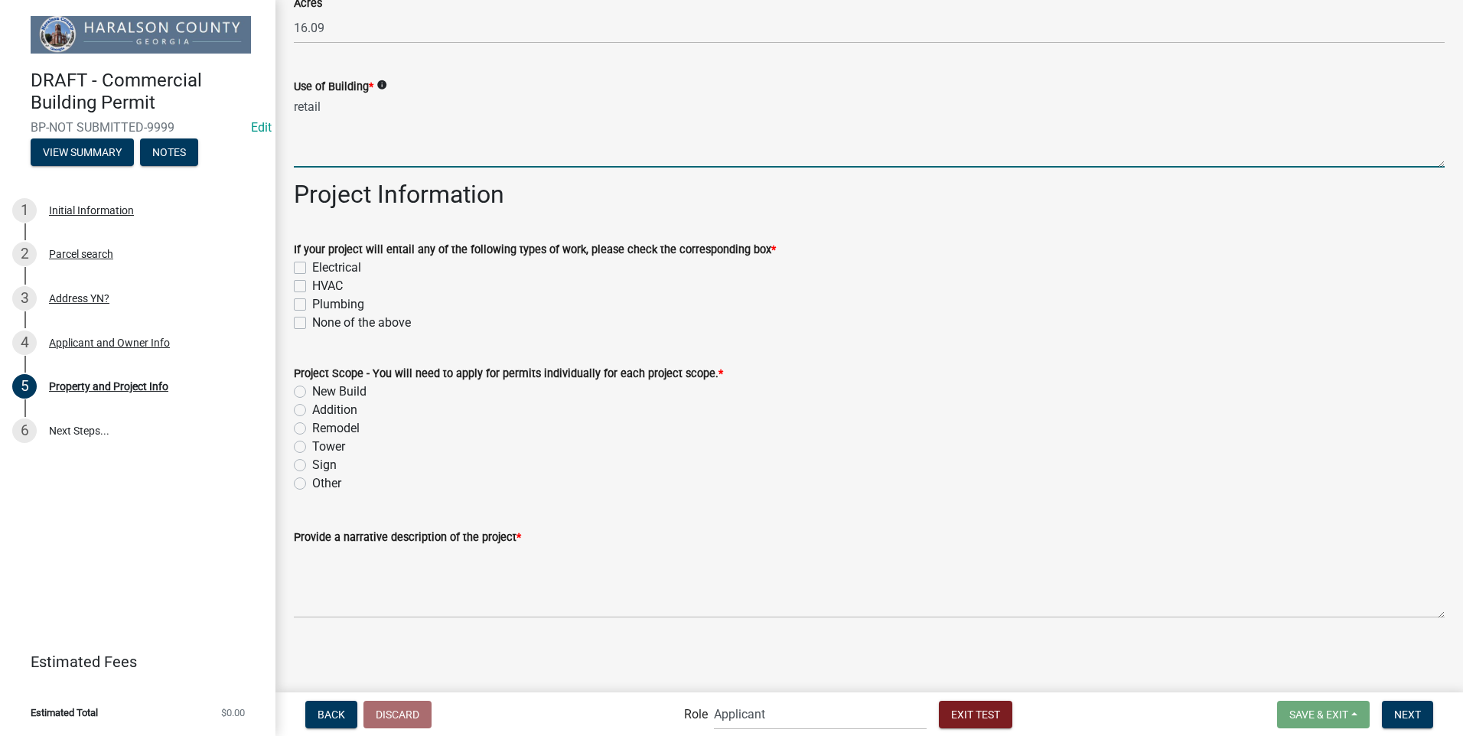
type textarea "retail"
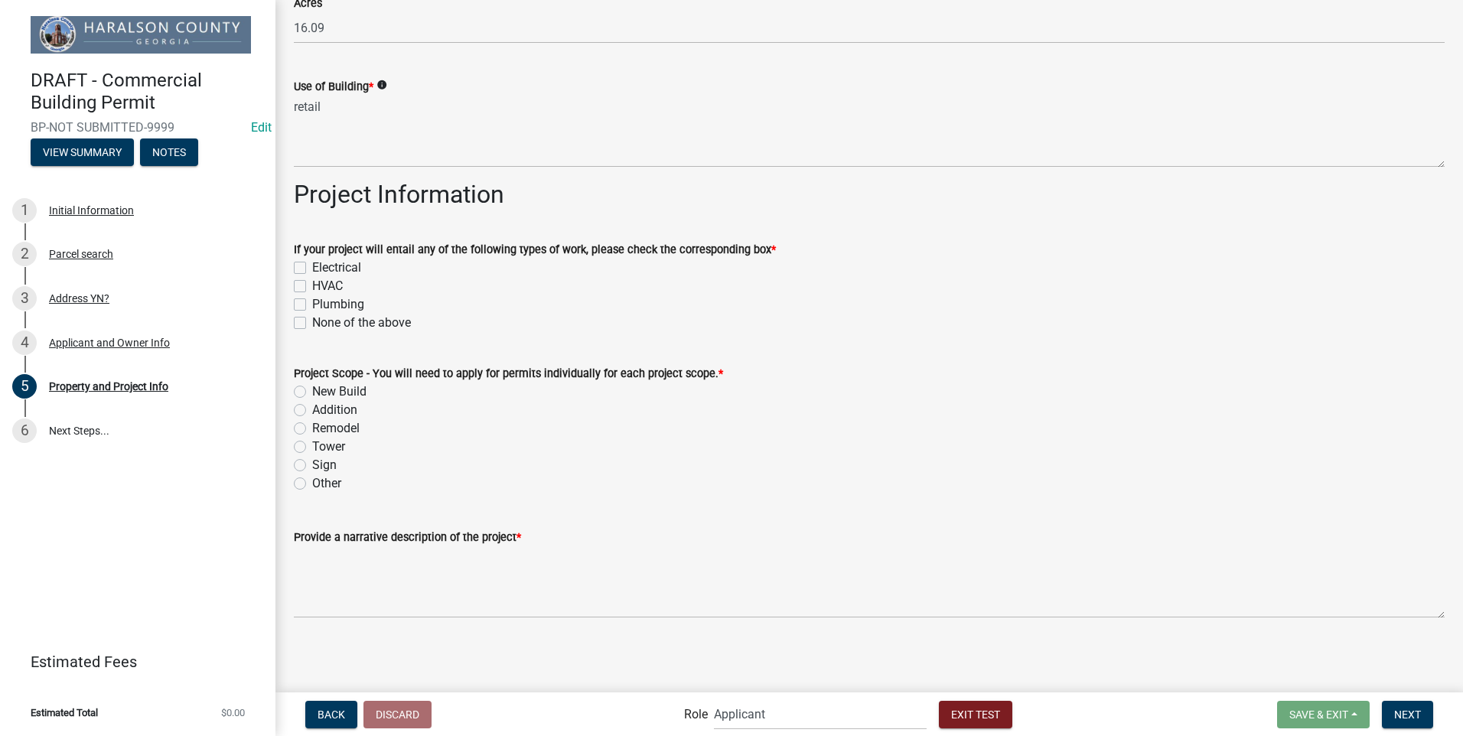
click at [321, 268] on label "Electrical" at bounding box center [336, 268] width 49 height 18
click at [321, 268] on input "Electrical" at bounding box center [317, 264] width 10 height 10
checkbox input "true"
checkbox input "false"
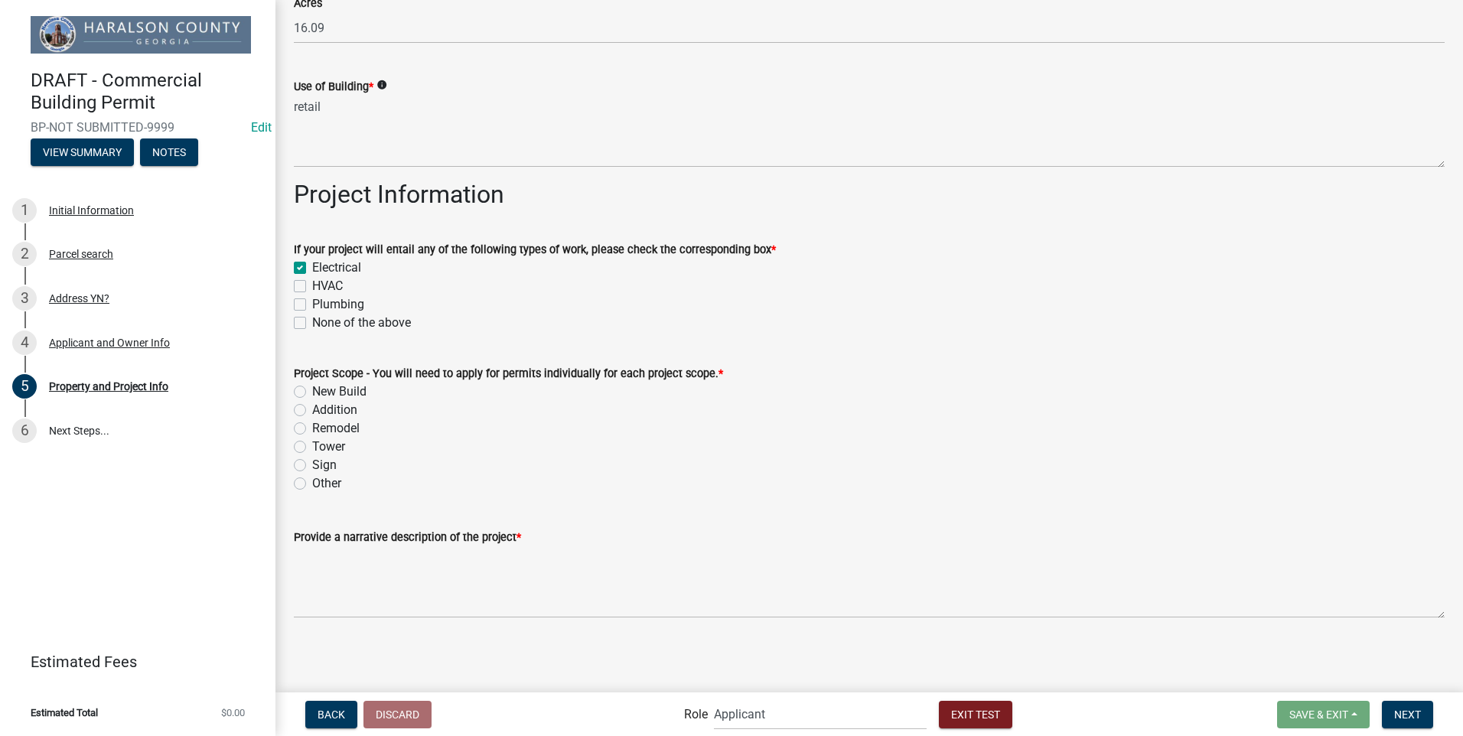
checkbox input "false"
click at [320, 282] on label "HVAC" at bounding box center [327, 286] width 31 height 18
click at [320, 282] on input "HVAC" at bounding box center [317, 282] width 10 height 10
checkbox input "true"
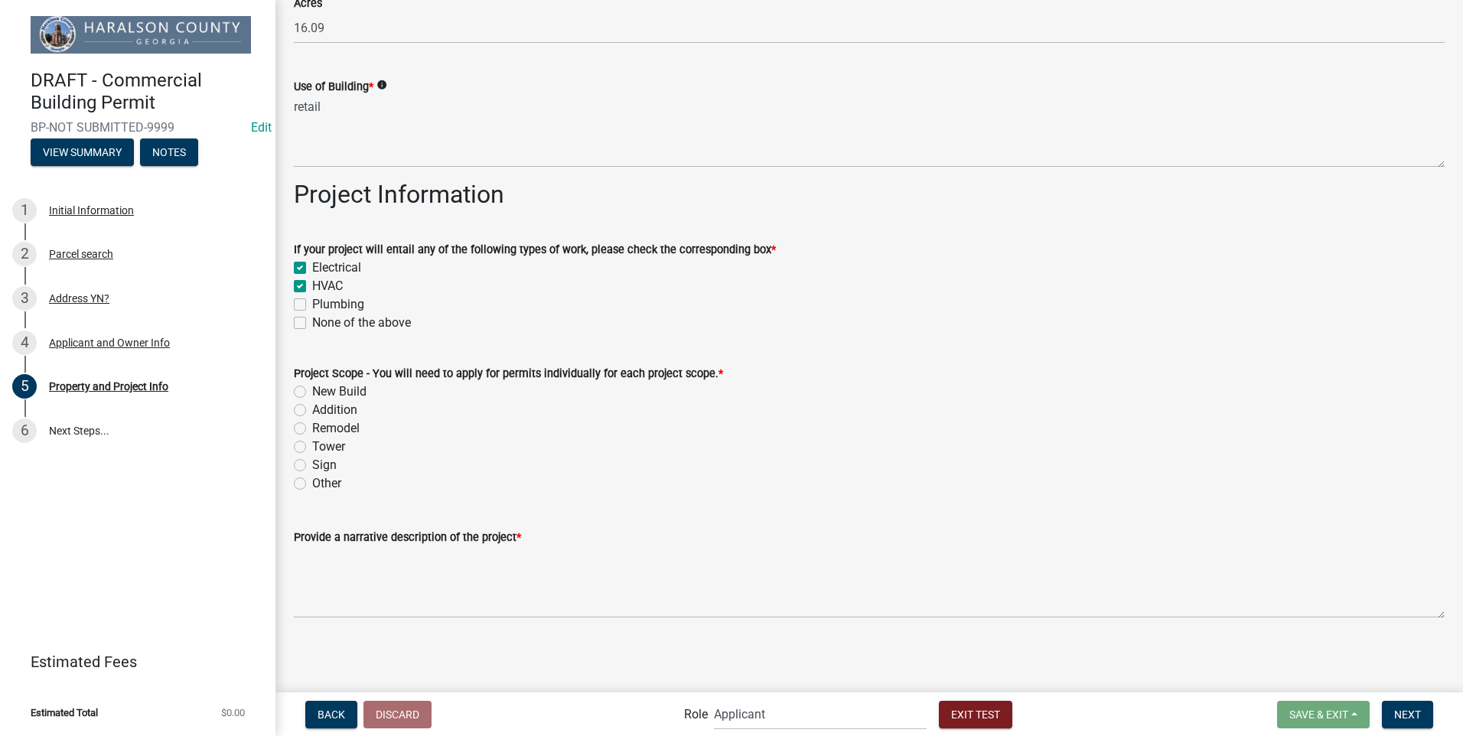
checkbox input "true"
checkbox input "false"
click at [324, 300] on label "Plumbing" at bounding box center [338, 304] width 52 height 18
click at [322, 300] on input "Plumbing" at bounding box center [317, 300] width 10 height 10
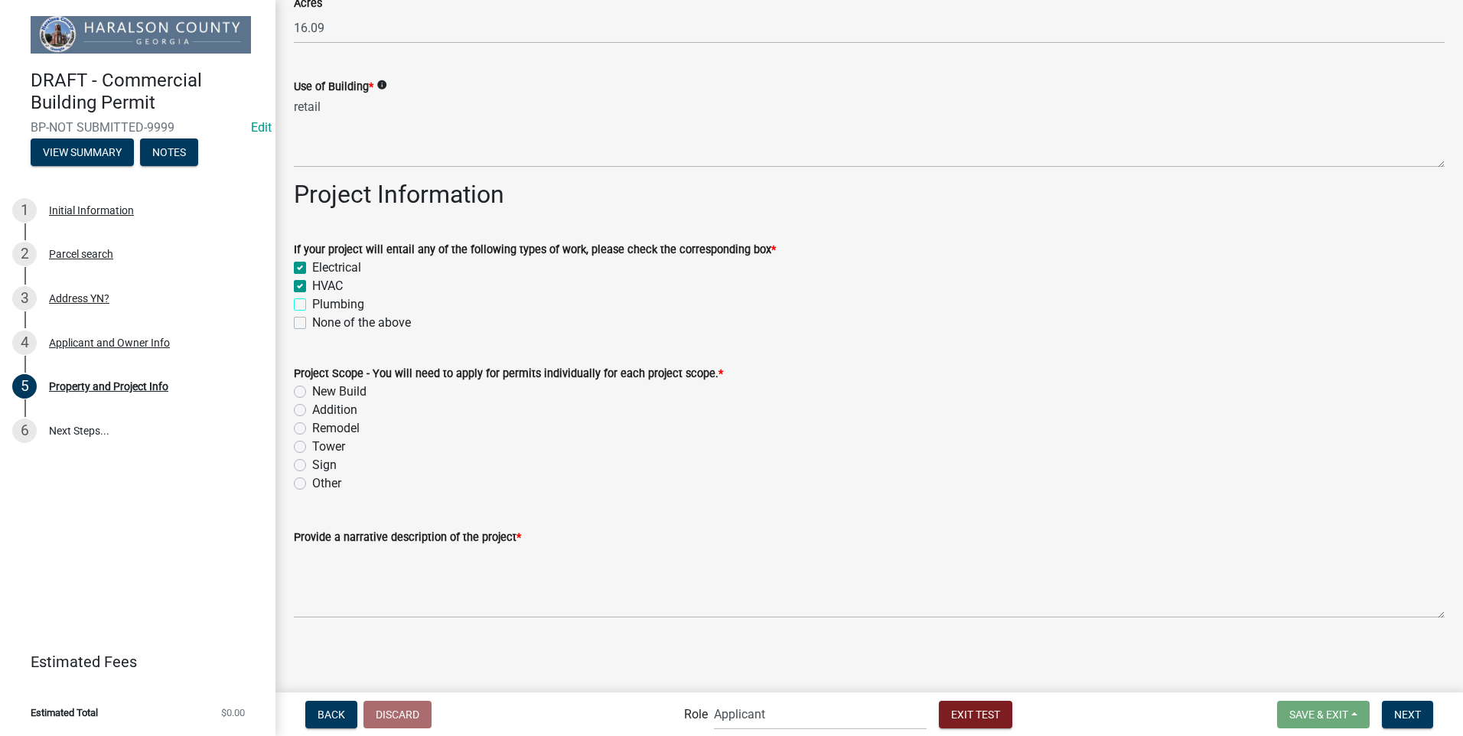
checkbox input "true"
checkbox input "false"
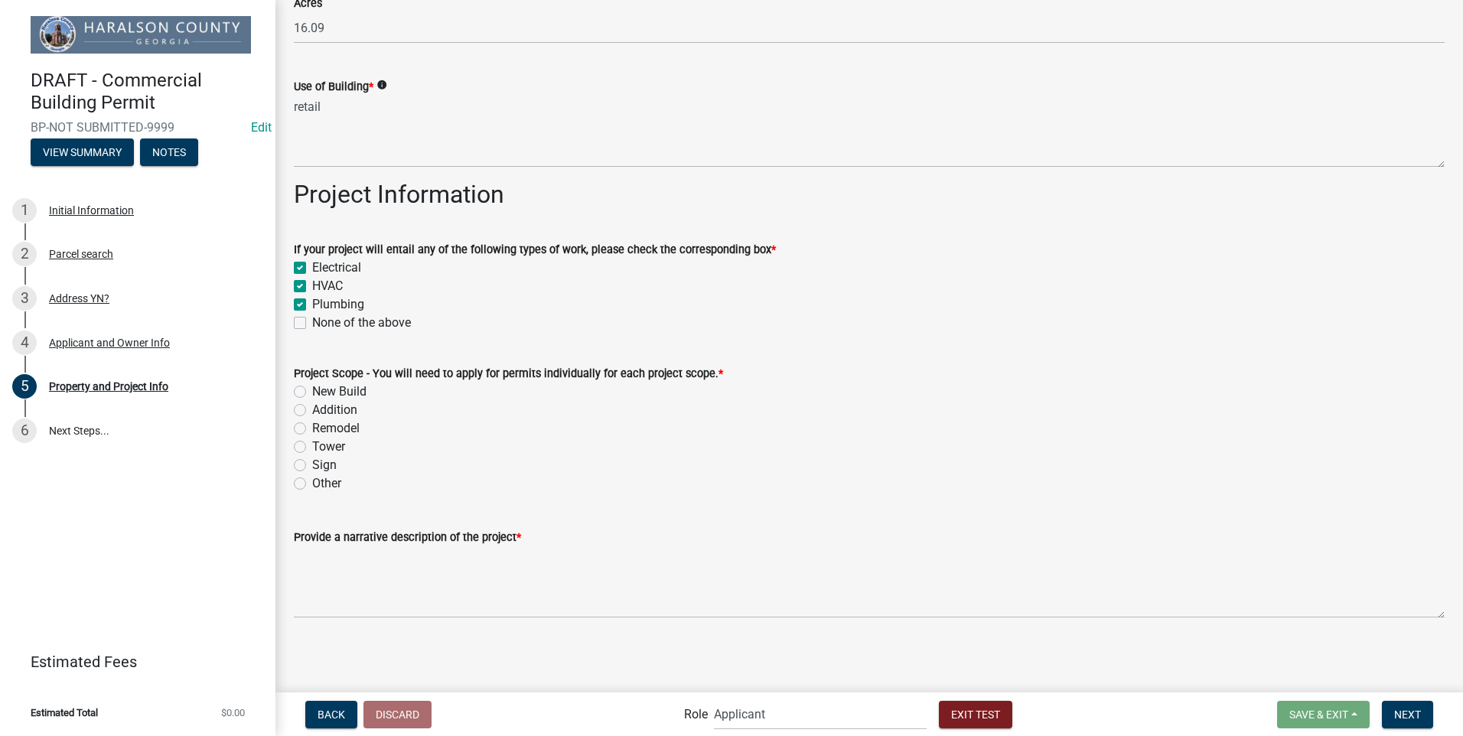
click at [312, 390] on label "New Build" at bounding box center [339, 392] width 54 height 18
click at [312, 390] on input "New Build" at bounding box center [317, 388] width 10 height 10
radio input "true"
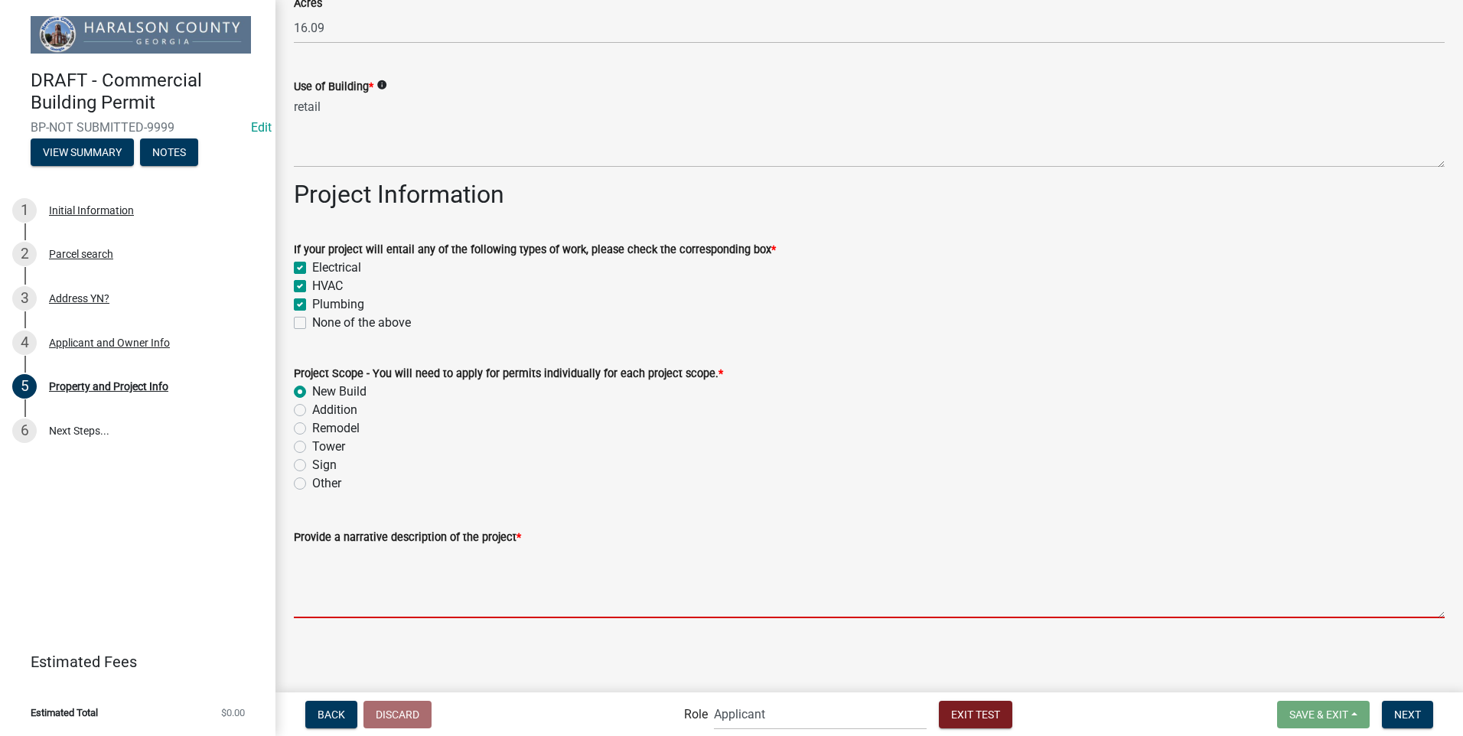
click at [350, 575] on textarea "Provide a narrative description of the project *" at bounding box center [869, 582] width 1151 height 72
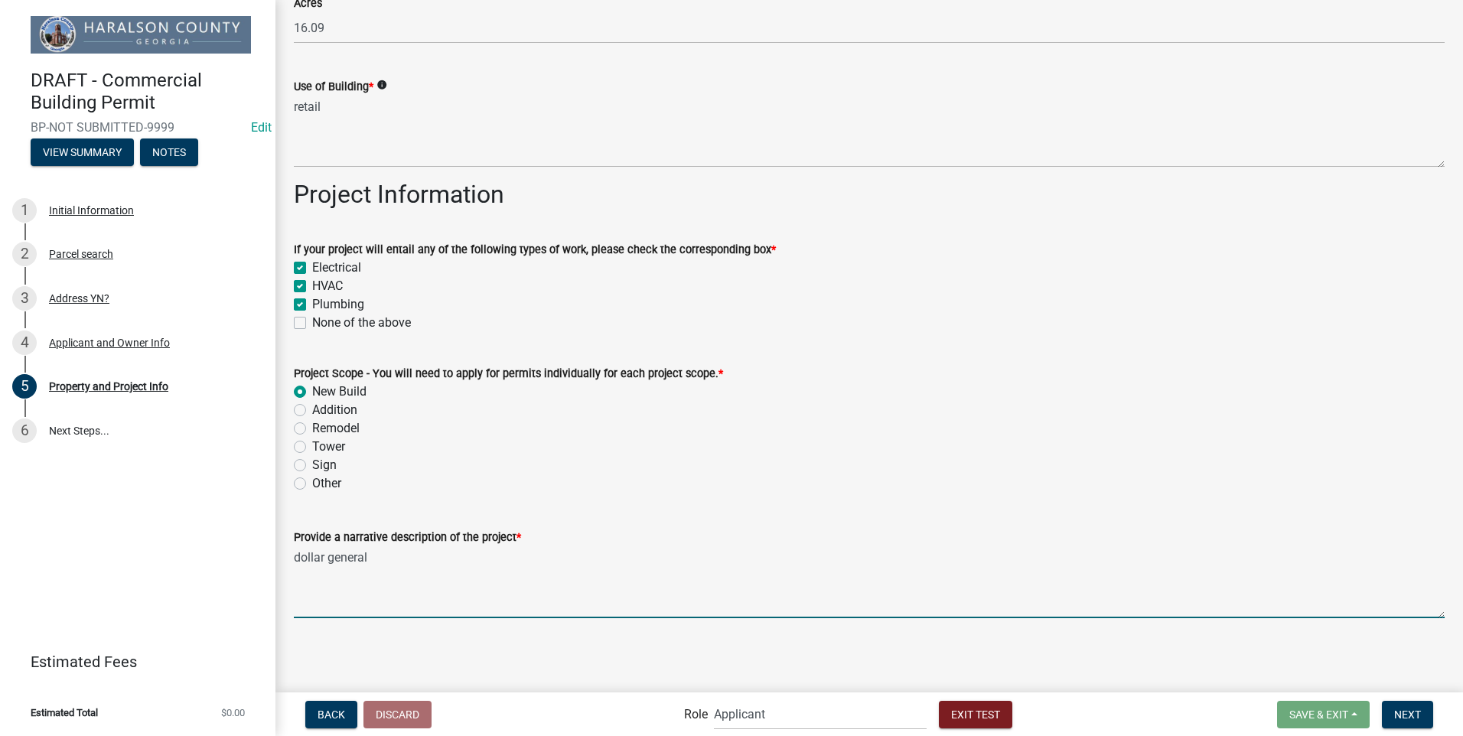
type textarea "dollar general"
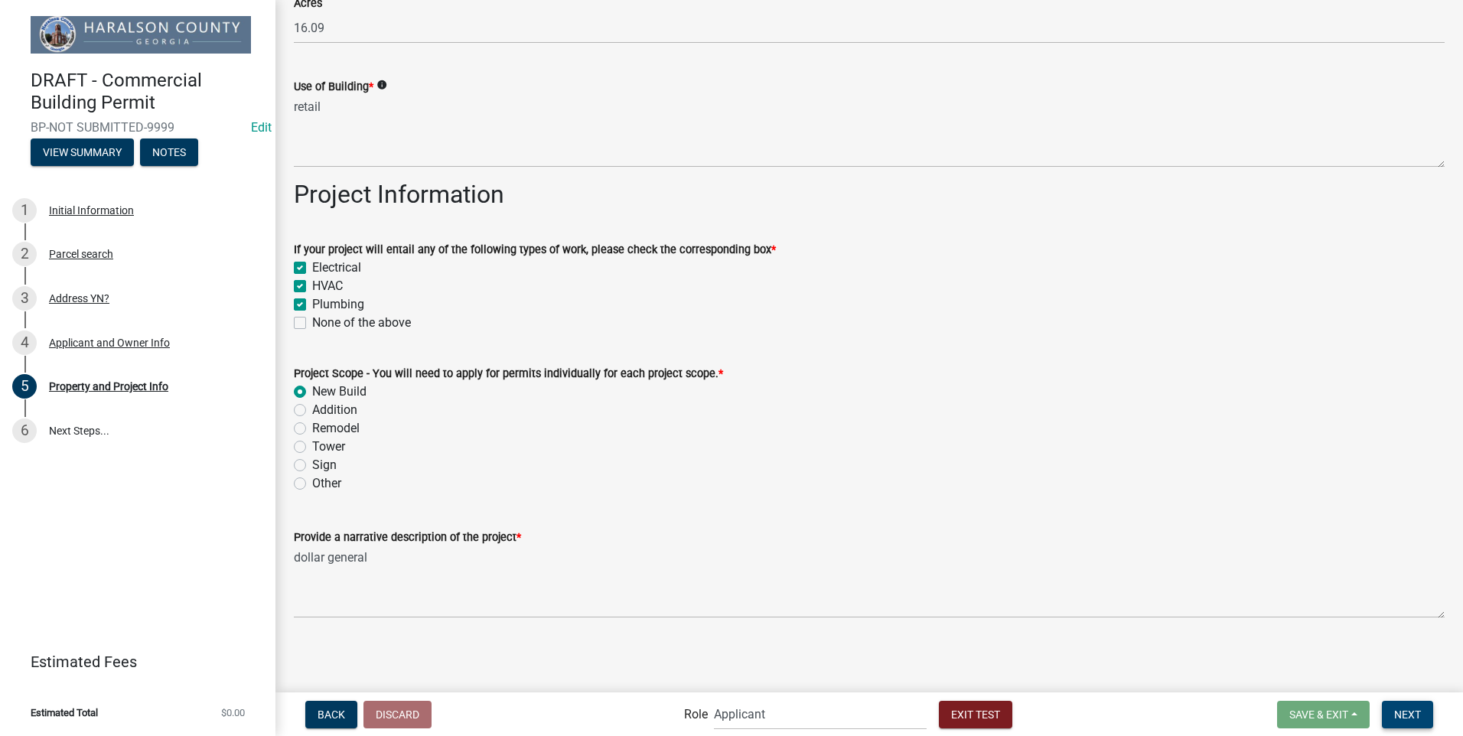
click at [1393, 704] on button "Next" at bounding box center [1407, 715] width 51 height 28
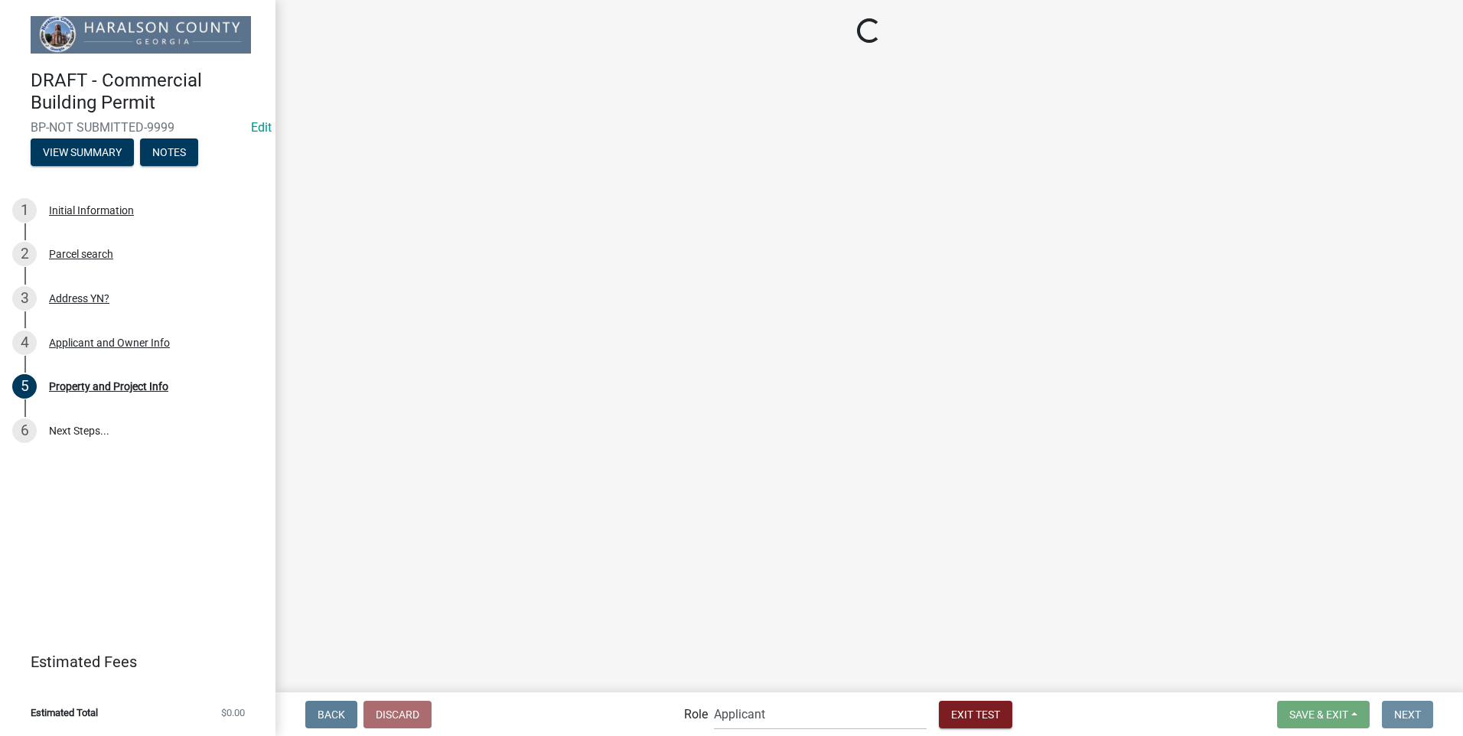
scroll to position [0, 0]
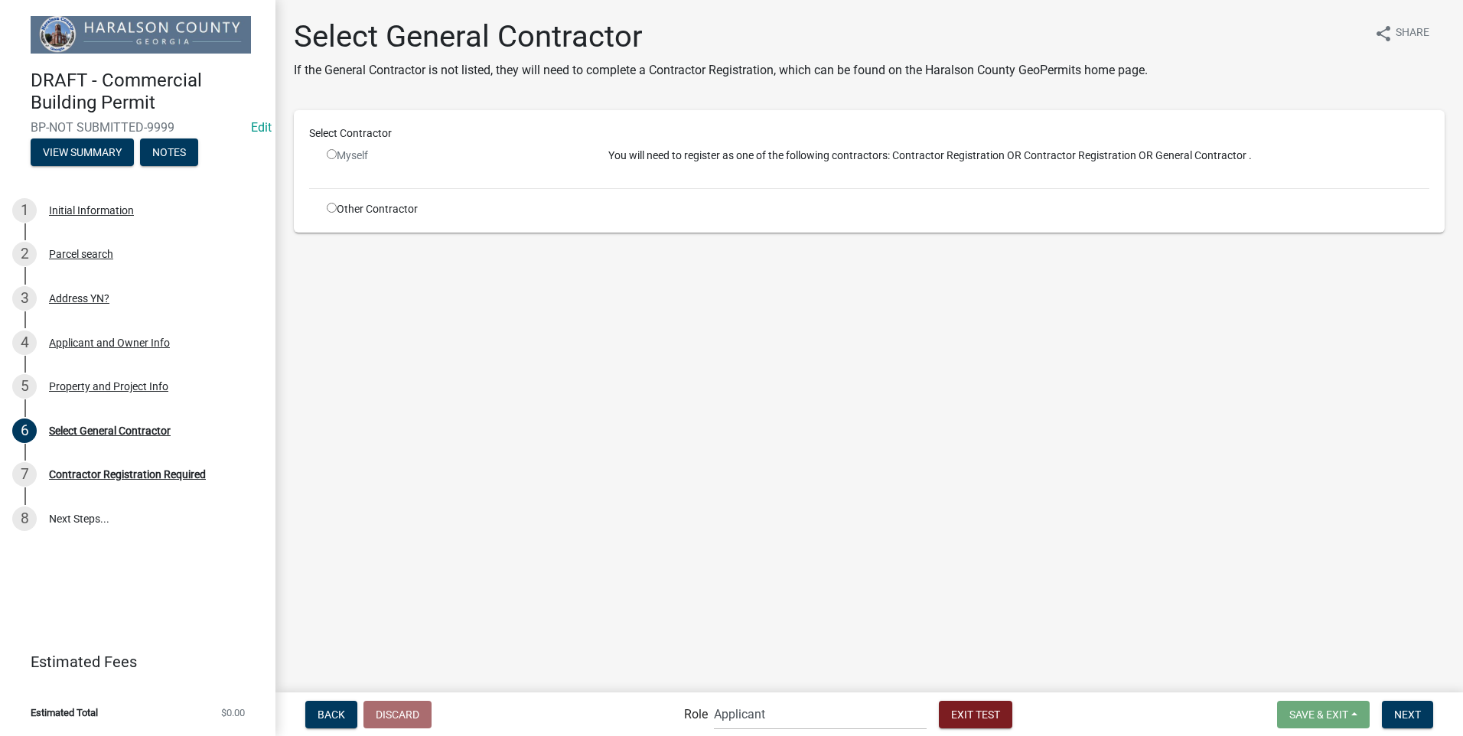
click at [333, 151] on input "radio" at bounding box center [332, 154] width 10 height 10
click at [334, 156] on input "radio" at bounding box center [332, 154] width 10 height 10
radio input "false"
click at [331, 206] on input "radio" at bounding box center [332, 208] width 10 height 10
radio input "true"
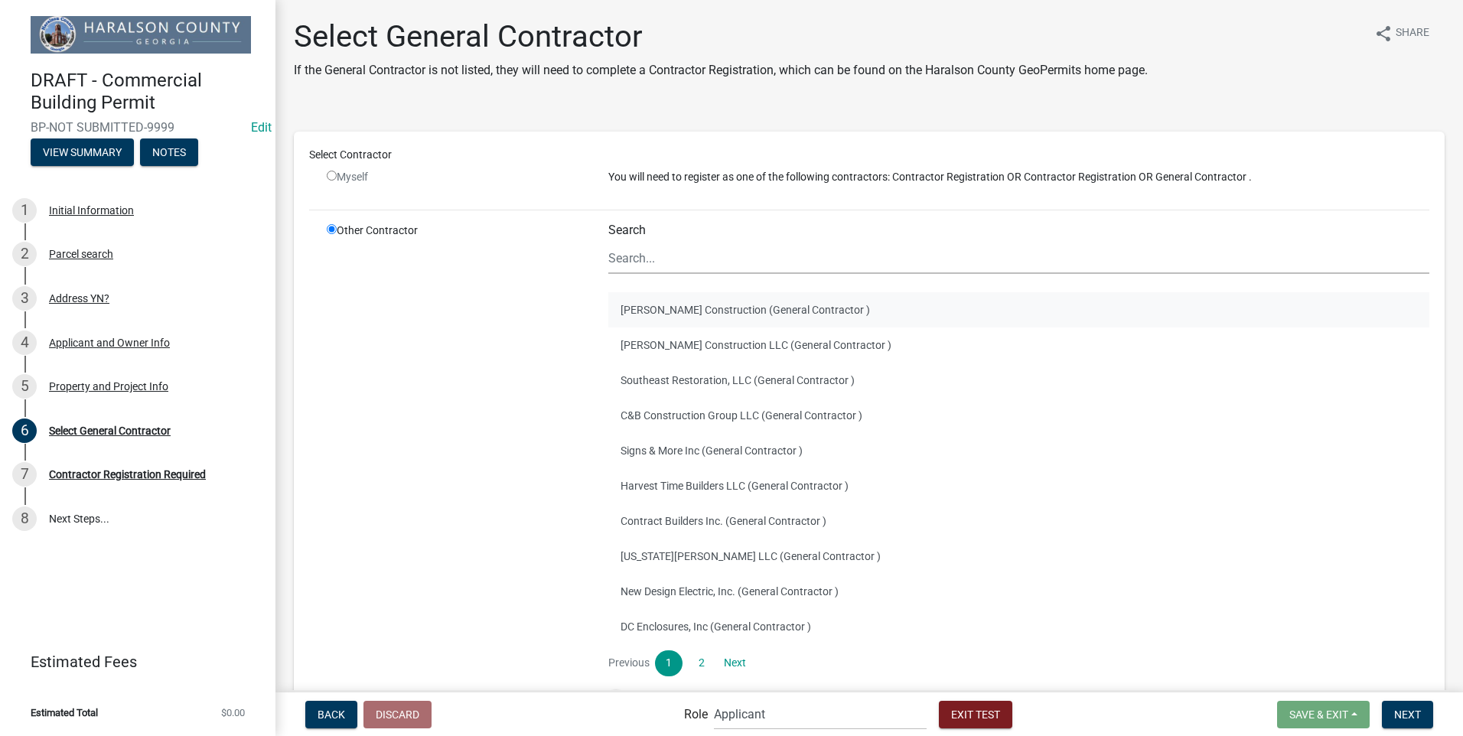
drag, startPoint x: 720, startPoint y: 308, endPoint x: 746, endPoint y: 304, distance: 26.2
click at [719, 308] on button "[PERSON_NAME] Construction (General Contractor )" at bounding box center [1018, 309] width 821 height 35
click at [635, 307] on button "[PERSON_NAME] Construction (General Contractor )" at bounding box center [1018, 309] width 821 height 35
click at [647, 343] on button "[PERSON_NAME] Construction LLC (General Contractor )" at bounding box center [1018, 344] width 821 height 35
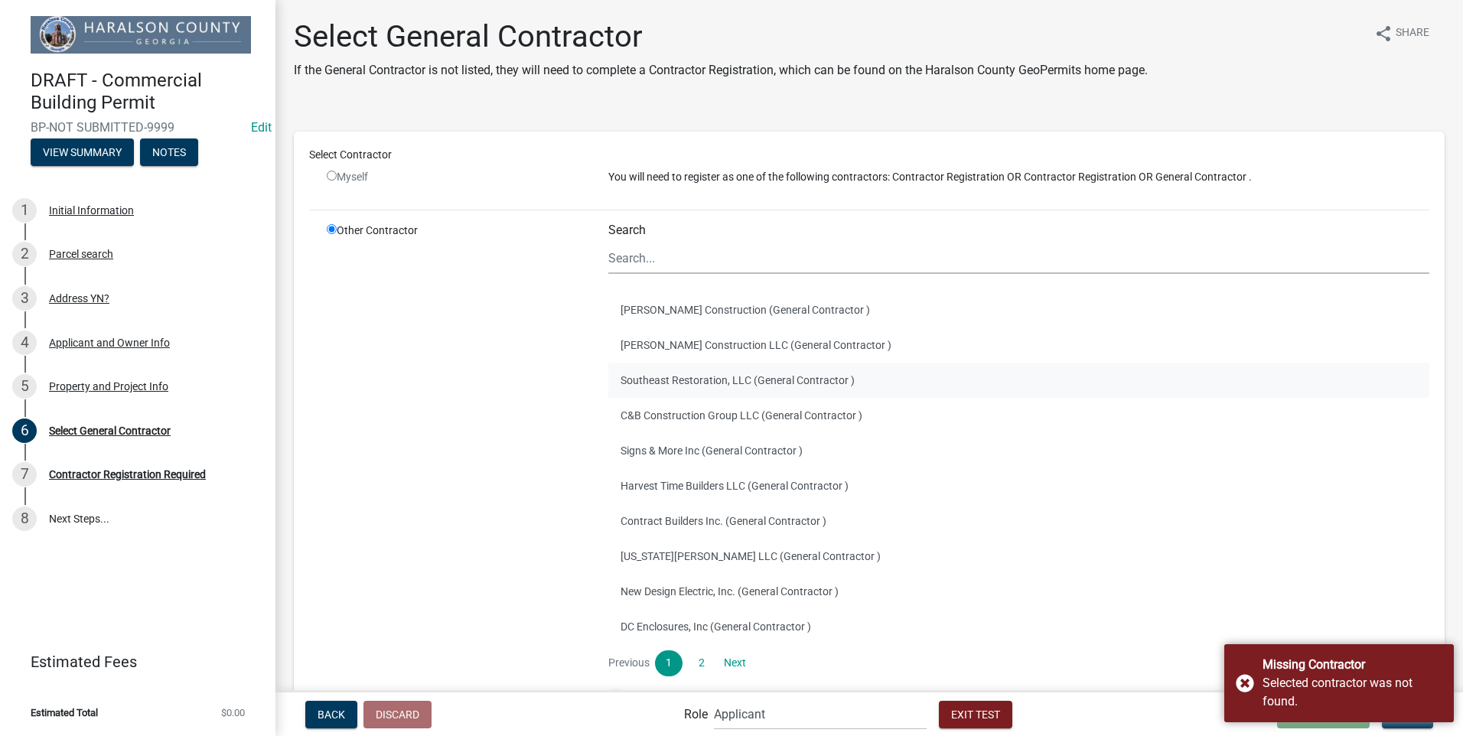
click at [725, 379] on button "Southeast Restoration, LLC (General Contractor )" at bounding box center [1018, 380] width 821 height 35
click at [711, 414] on button "C&B Construction Group LLC (General Contractor )" at bounding box center [1018, 415] width 821 height 35
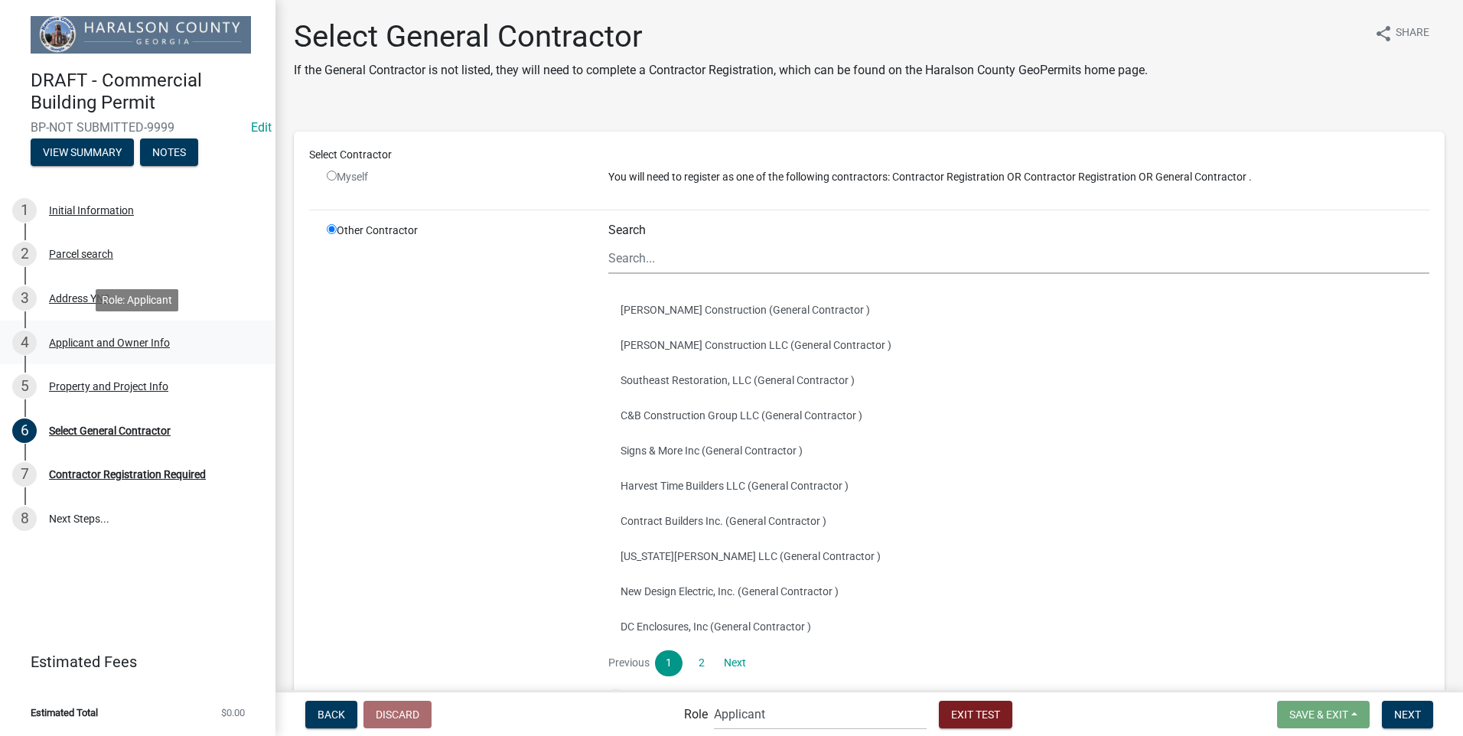
click at [49, 345] on div "Applicant and Owner Info" at bounding box center [109, 342] width 121 height 11
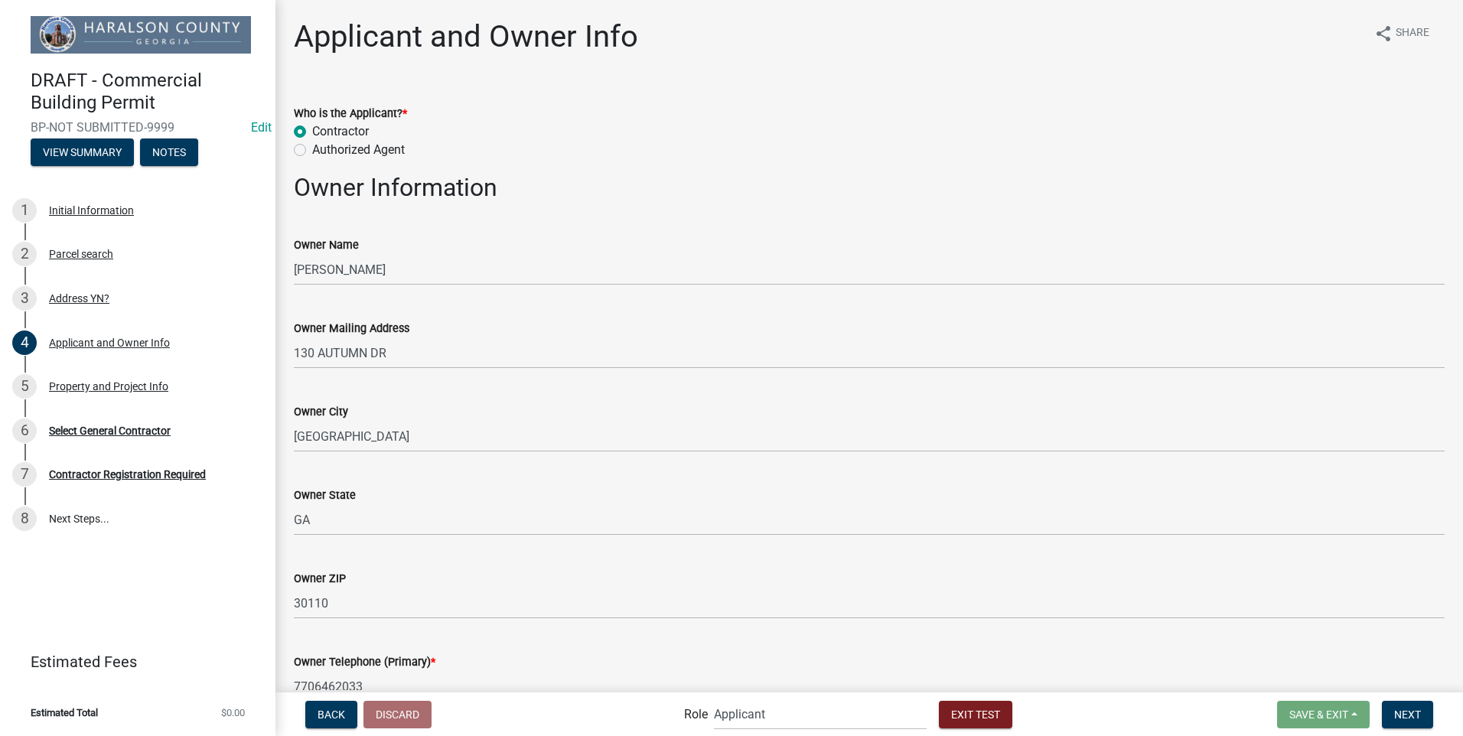
click at [312, 148] on label "Authorized Agent" at bounding box center [358, 150] width 93 height 18
click at [312, 148] on input "Authorized Agent" at bounding box center [317, 146] width 10 height 10
radio input "true"
click at [24, 431] on div "6" at bounding box center [24, 430] width 24 height 24
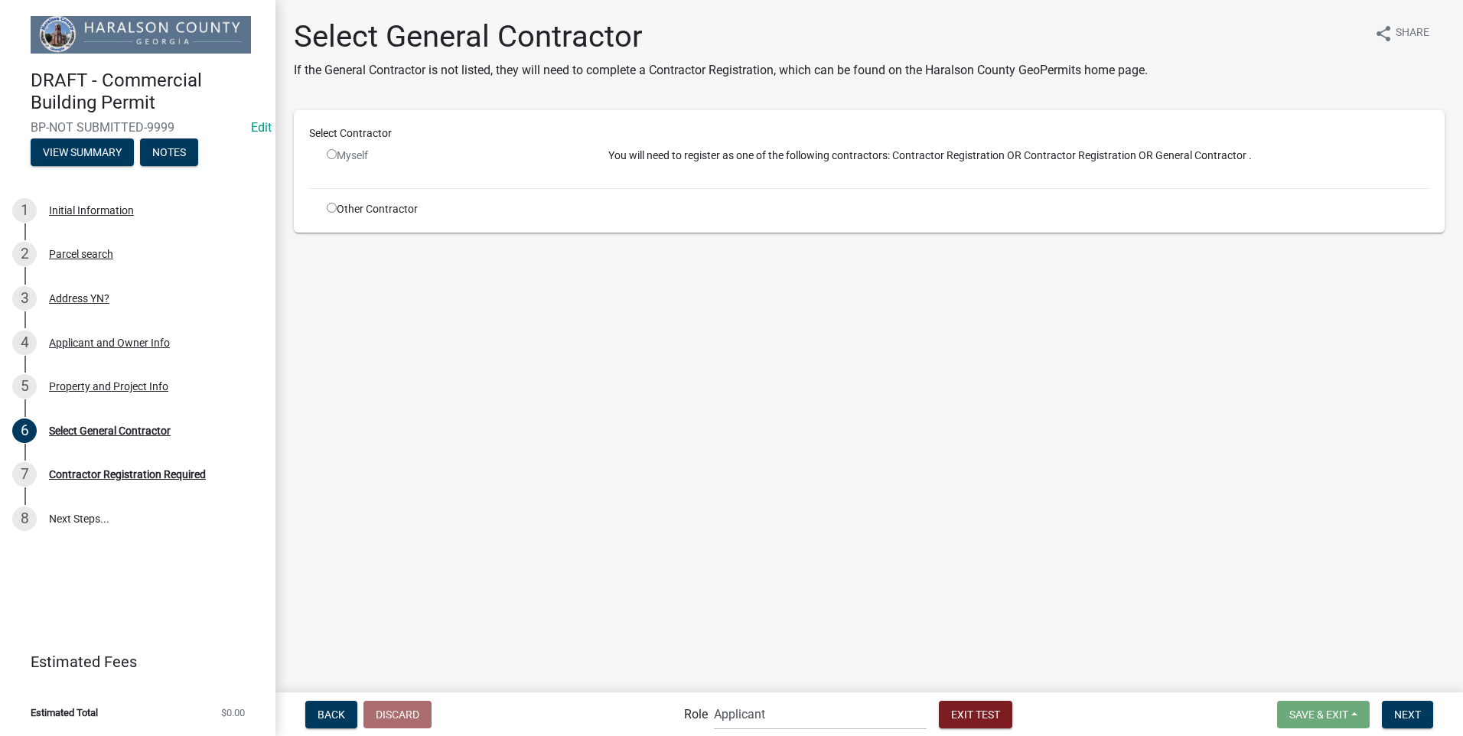
click at [330, 207] on input "radio" at bounding box center [332, 208] width 10 height 10
radio input "true"
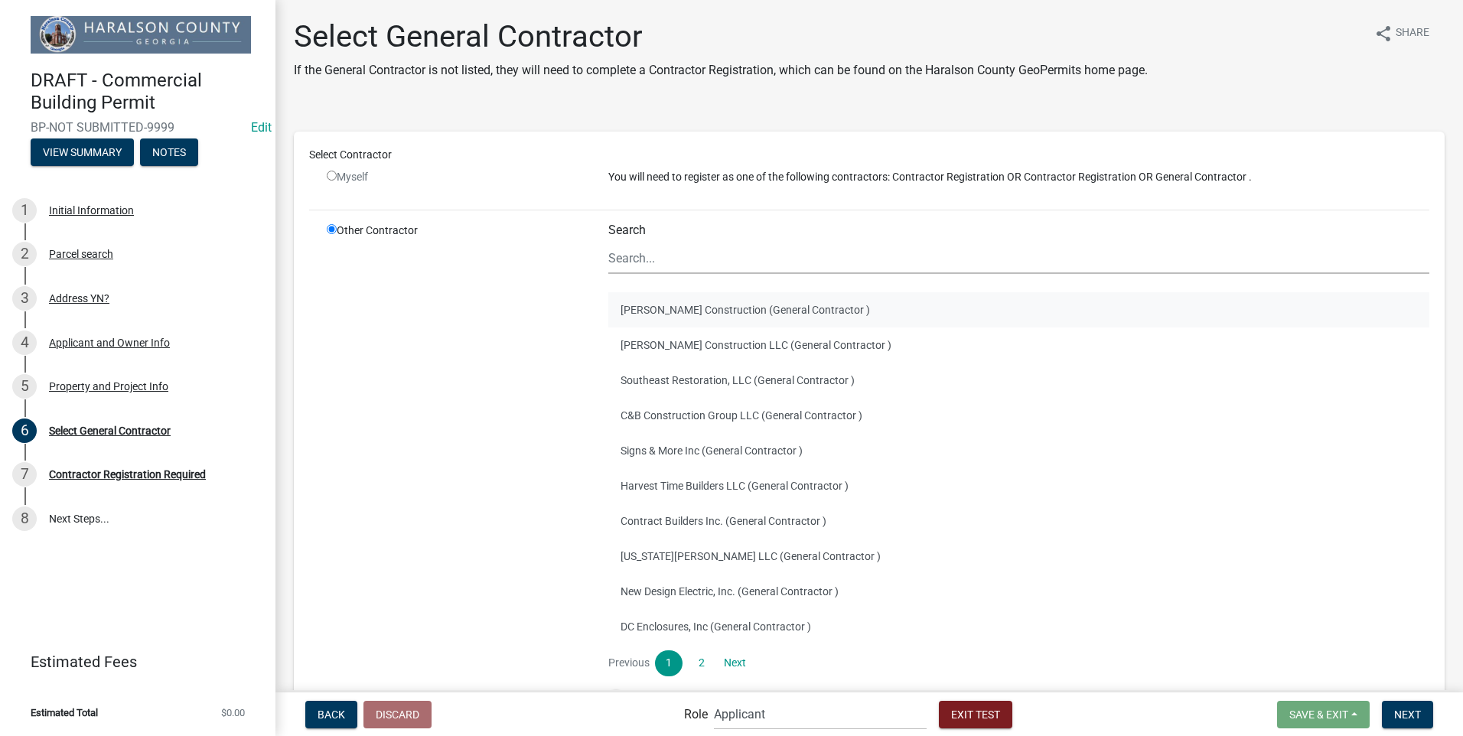
click at [722, 315] on button "[PERSON_NAME] Construction (General Contractor )" at bounding box center [1018, 309] width 821 height 35
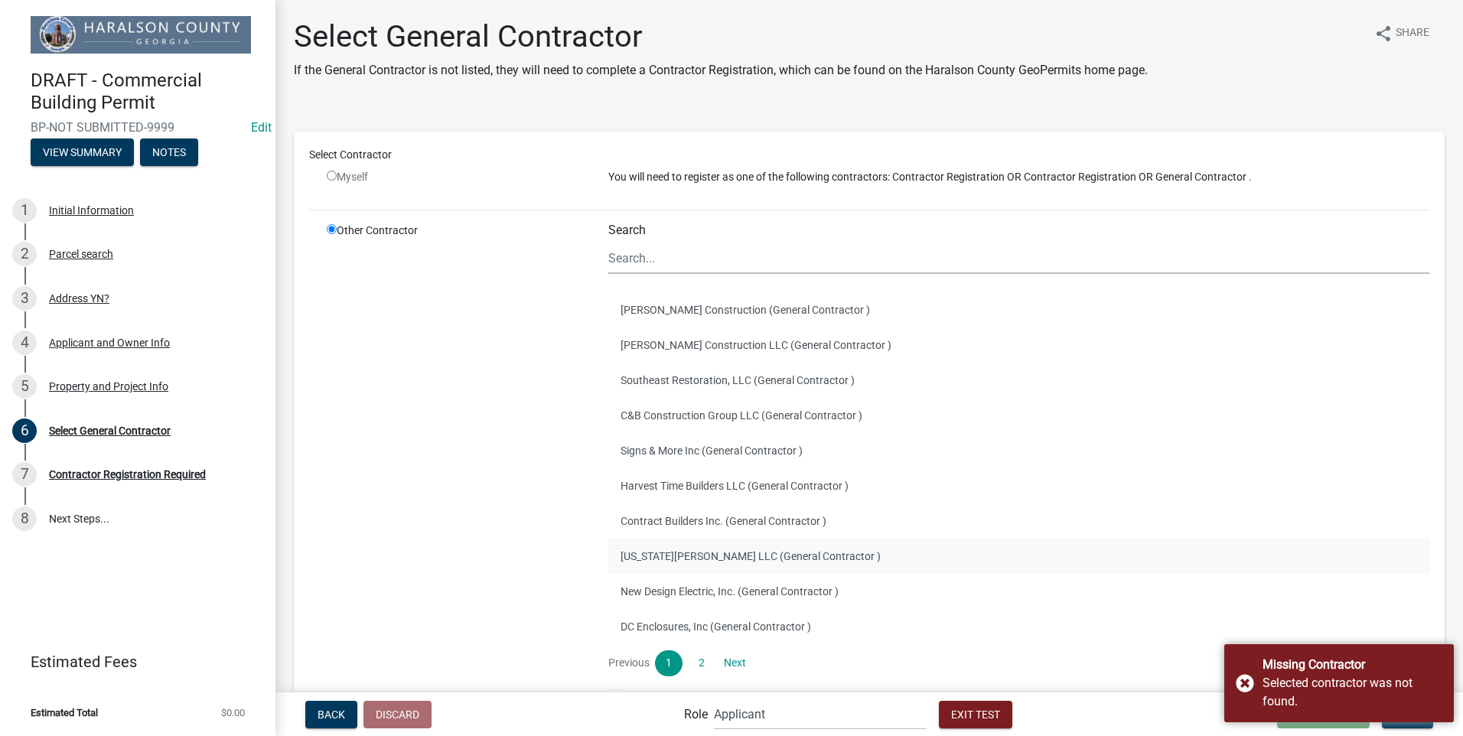
click at [707, 558] on button "[US_STATE][PERSON_NAME] LLC (General Contractor )" at bounding box center [1018, 556] width 821 height 35
click at [650, 484] on button "Harvest Time Builders LLC (General Contractor )" at bounding box center [1018, 485] width 821 height 35
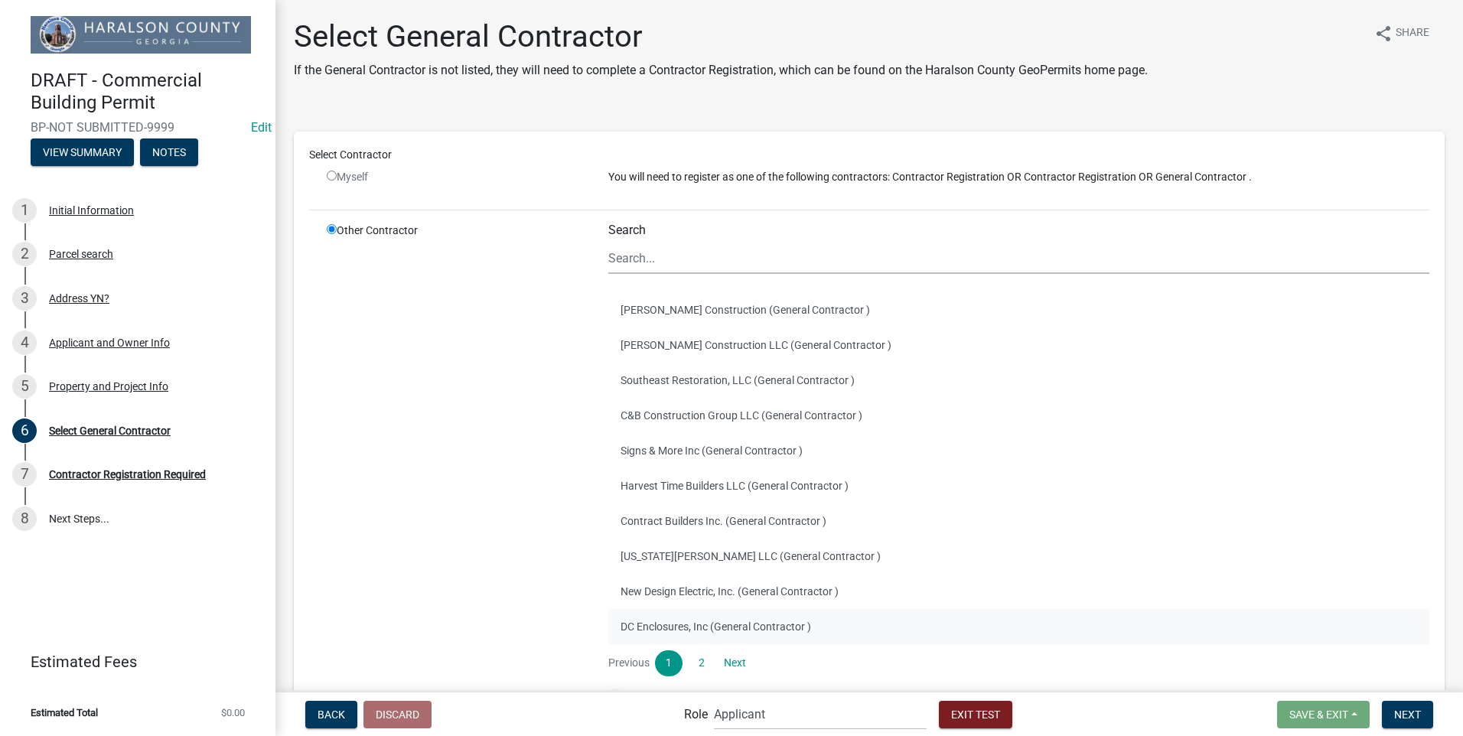
click at [620, 627] on button "DC Enclosures, Inc (General Contractor )" at bounding box center [1018, 626] width 821 height 35
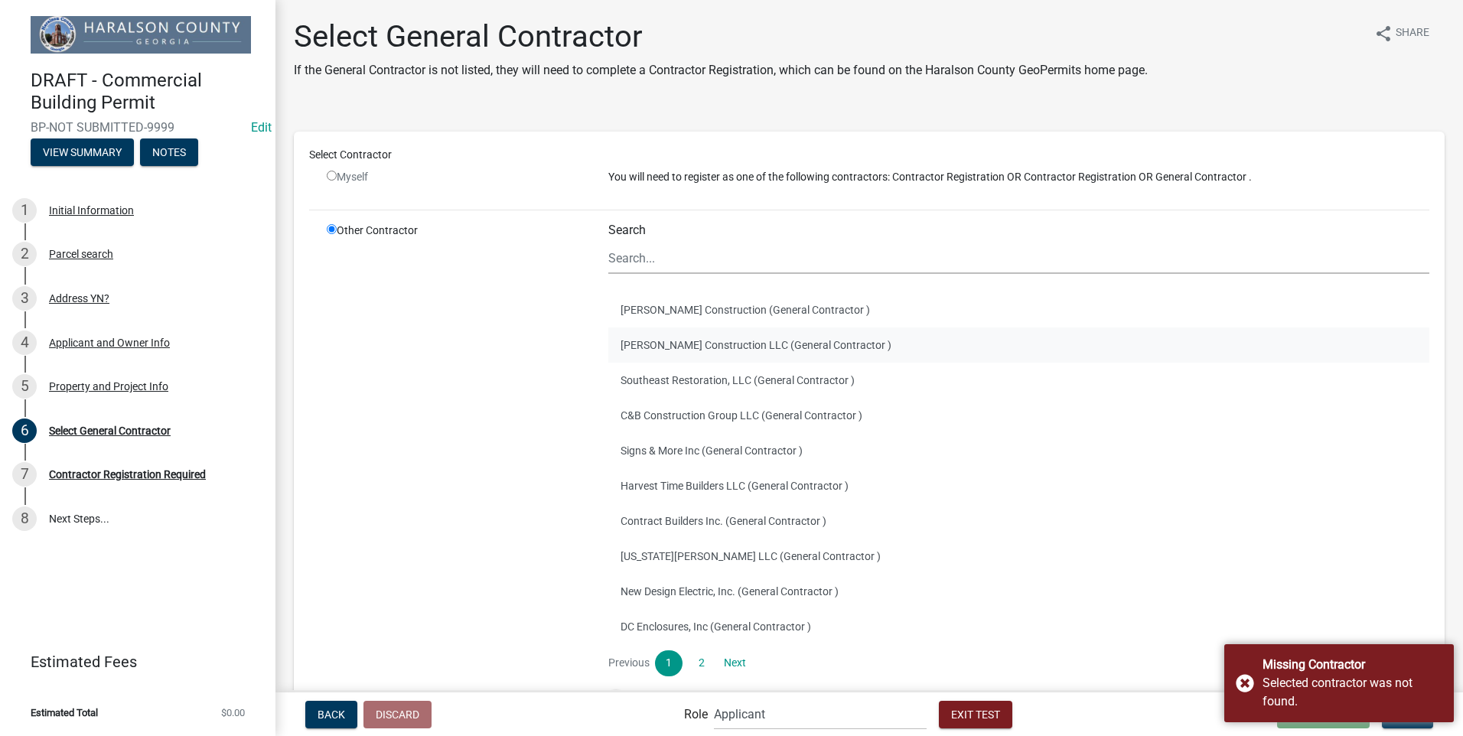
click at [644, 343] on button "[PERSON_NAME] Construction LLC (General Contractor )" at bounding box center [1018, 344] width 821 height 35
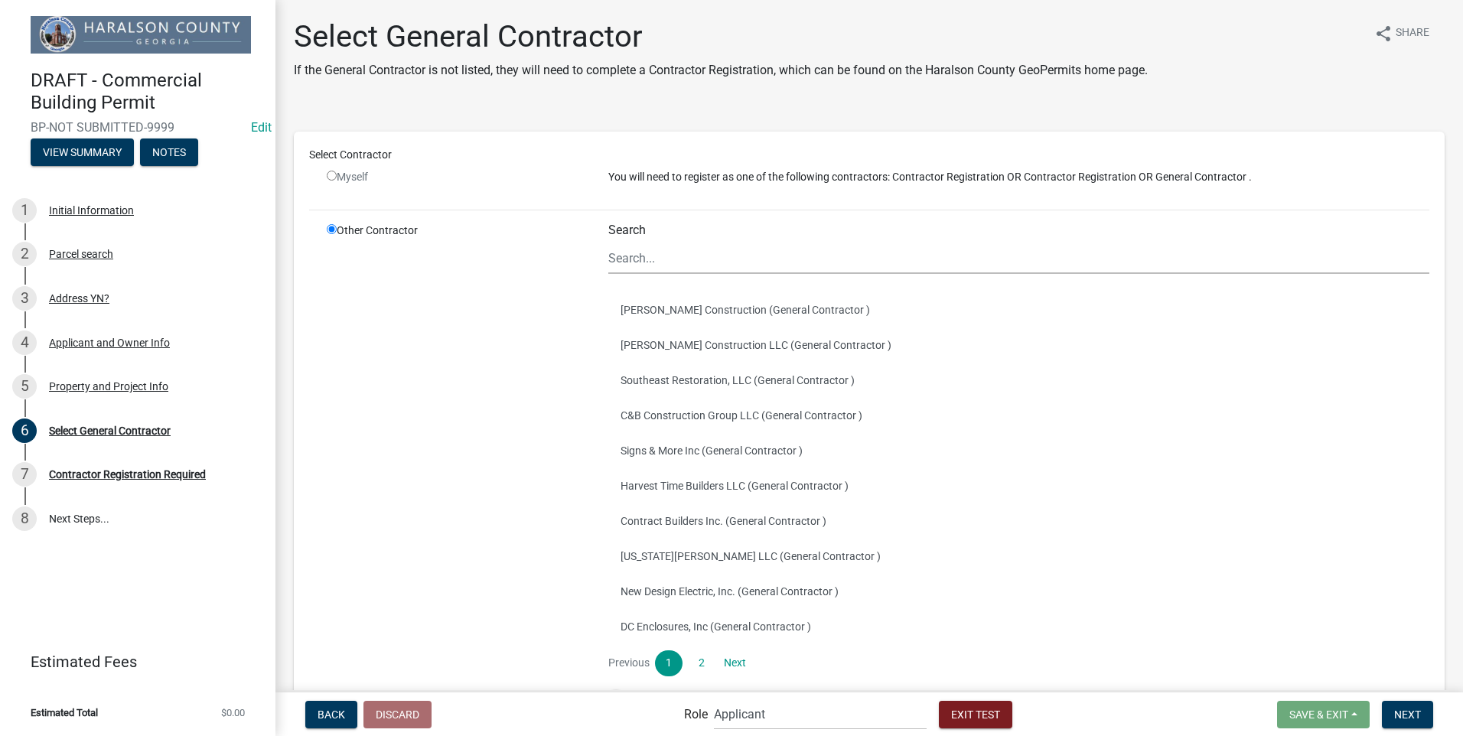
click at [328, 169] on div "Myself" at bounding box center [456, 177] width 259 height 16
click at [331, 175] on input "radio" at bounding box center [332, 176] width 10 height 10
radio input "false"
radio input "true"
